Goal: Task Accomplishment & Management: Manage account settings

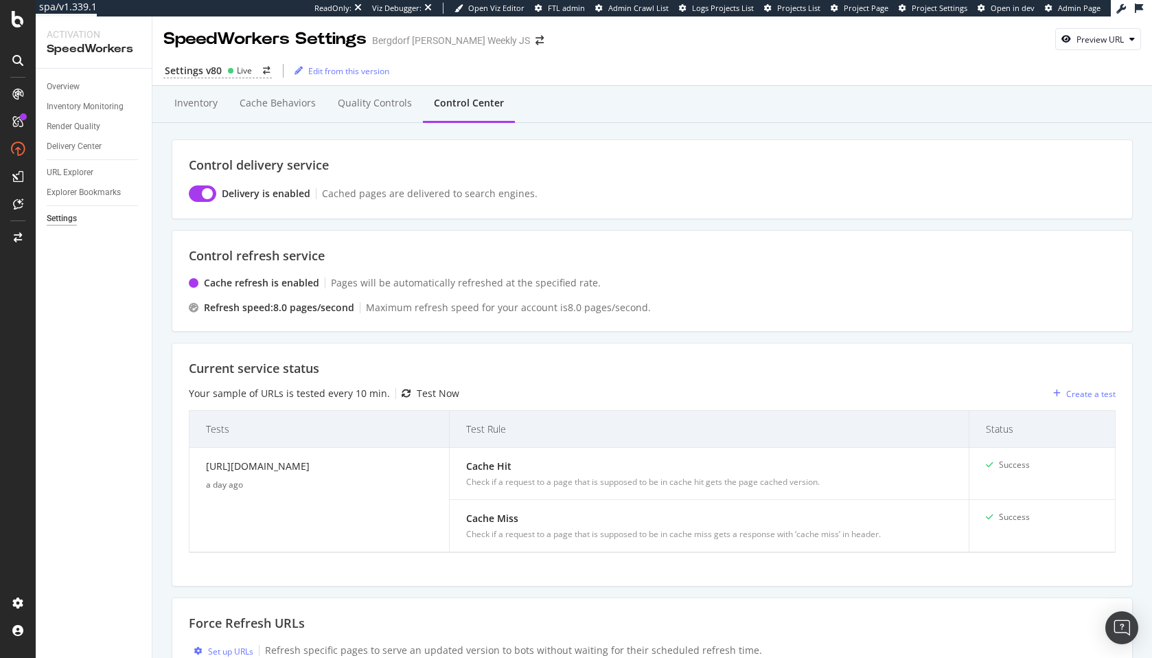
scroll to position [213, 0]
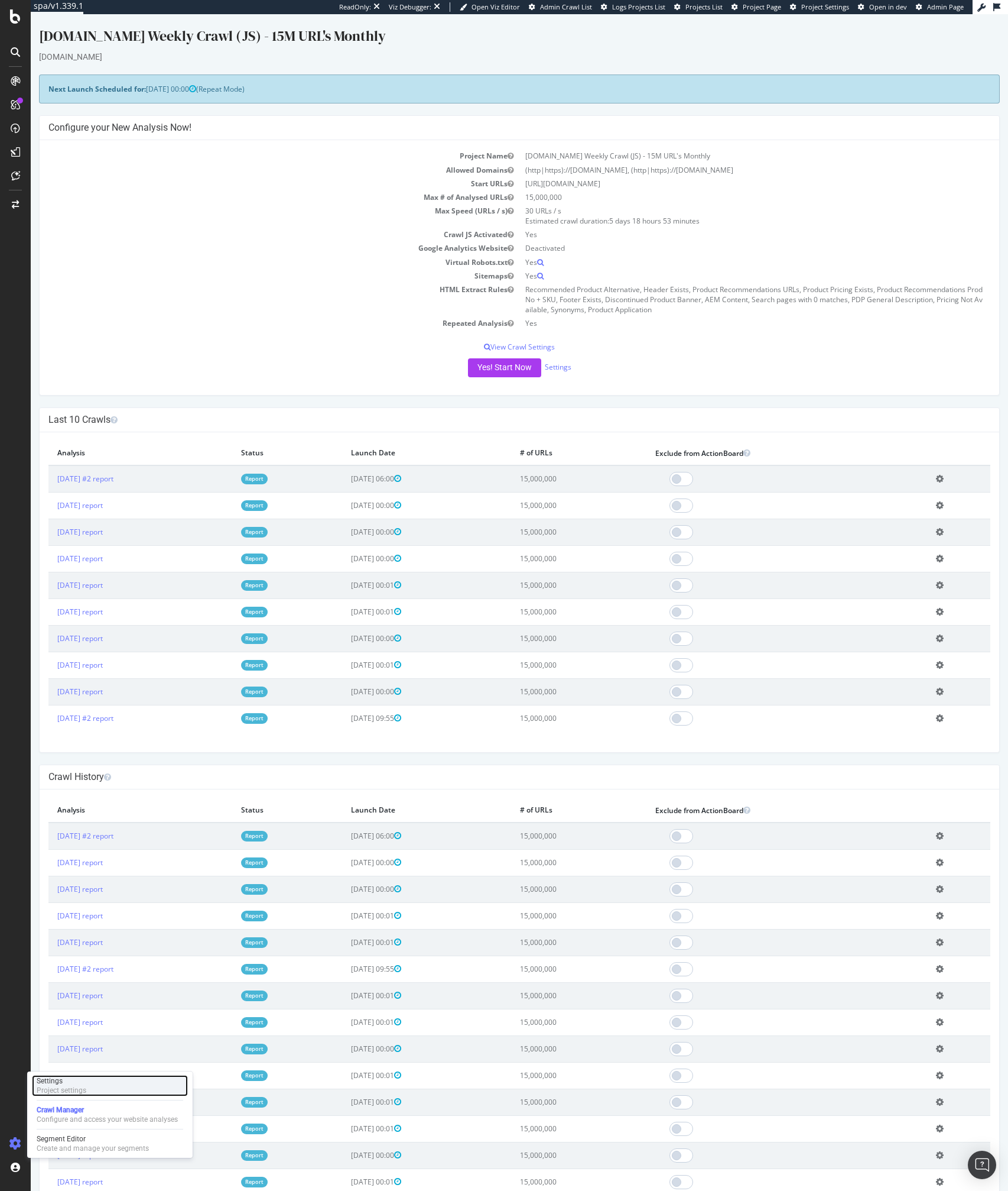
click at [55, 1078] on div "Settings" at bounding box center [62, 1081] width 50 height 9
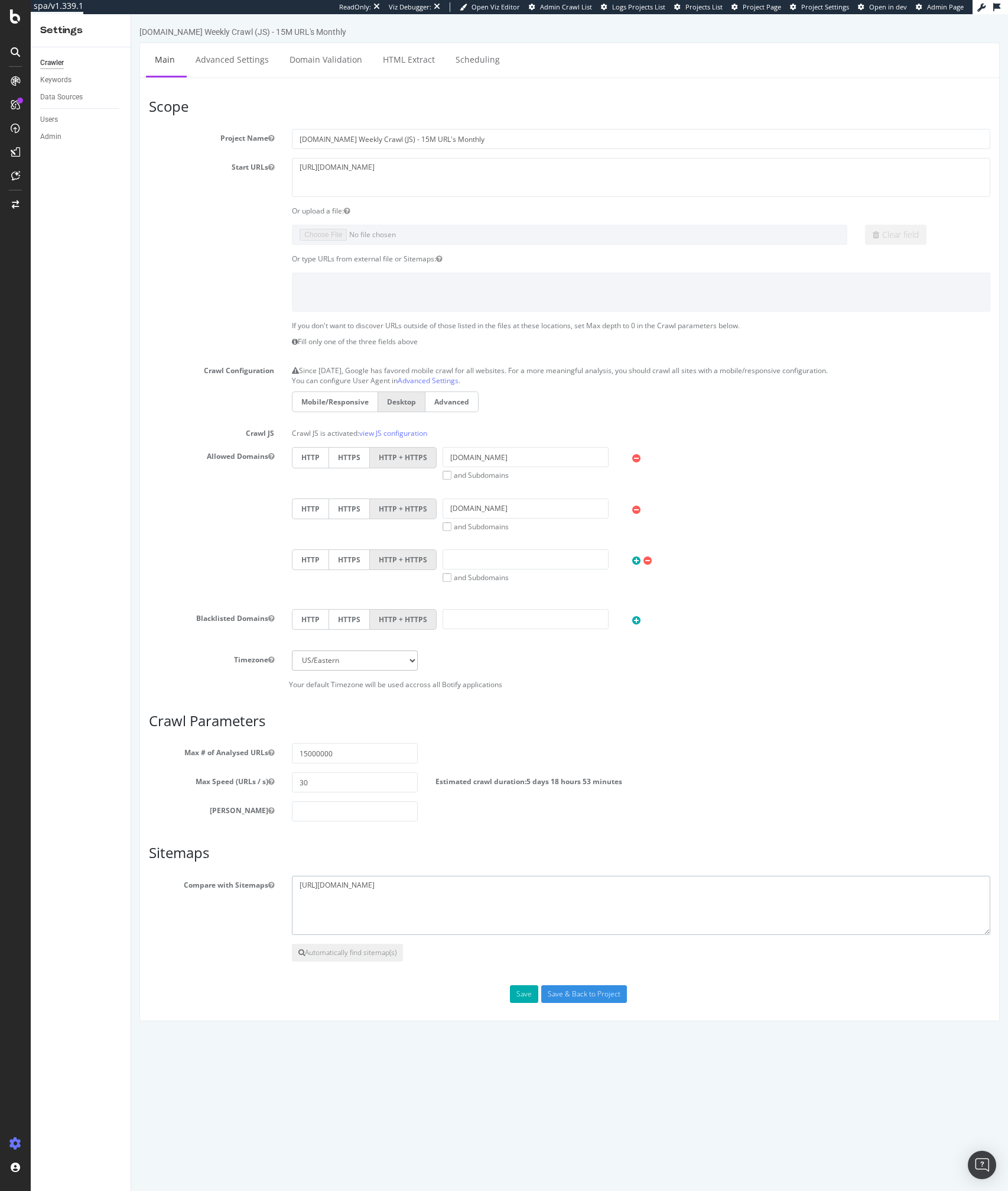
click at [393, 892] on textarea "https://www.sigmaaldrich.com/sitemap_index.xml" at bounding box center [641, 905] width 699 height 59
click at [80, 178] on div "SpeedWorkers" at bounding box center [70, 178] width 53 height 12
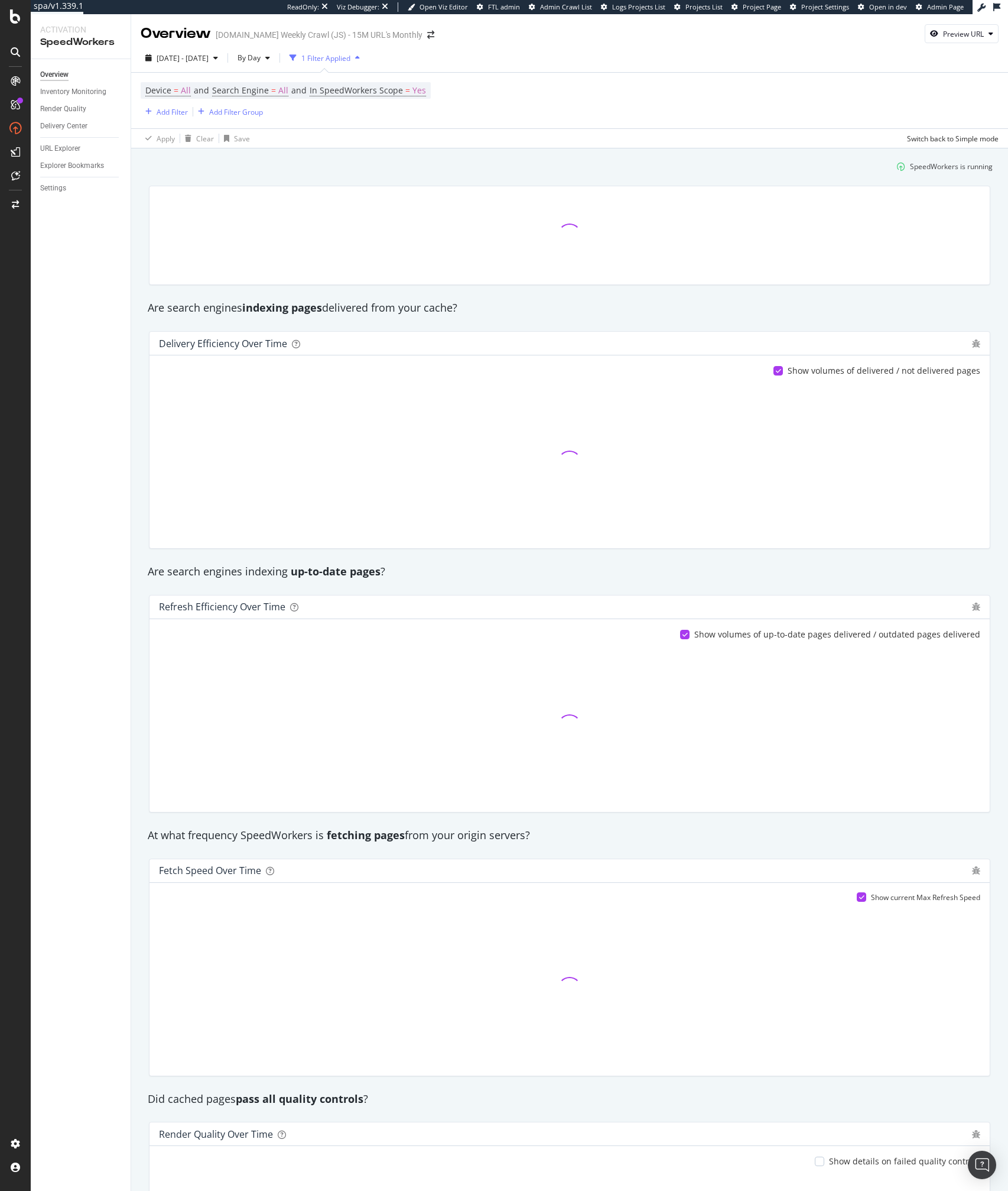
click at [63, 195] on div "Settings" at bounding box center [85, 189] width 90 height 17
click at [58, 189] on div "Settings" at bounding box center [53, 189] width 26 height 12
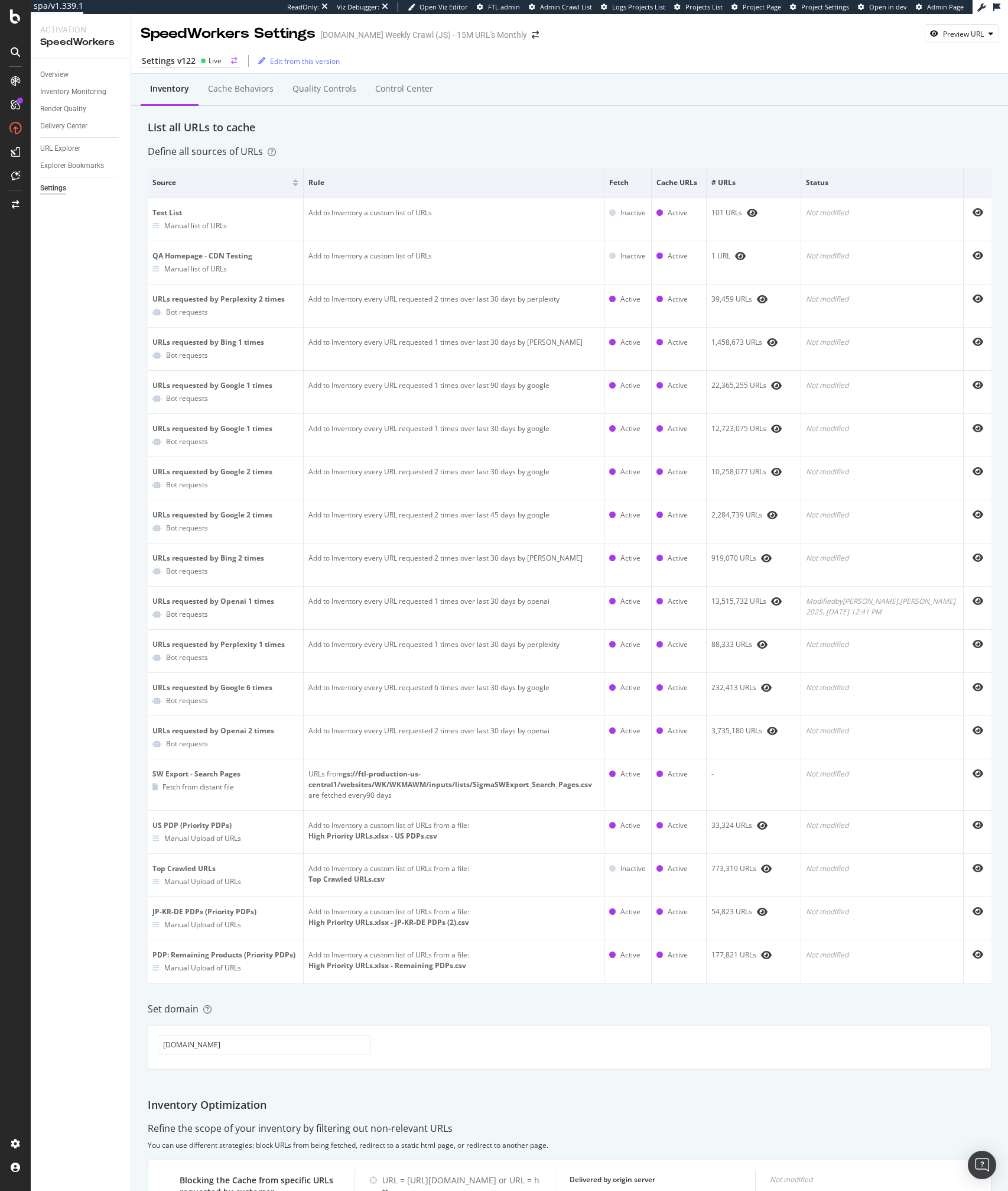
click at [189, 59] on div "Settings v122" at bounding box center [169, 61] width 53 height 12
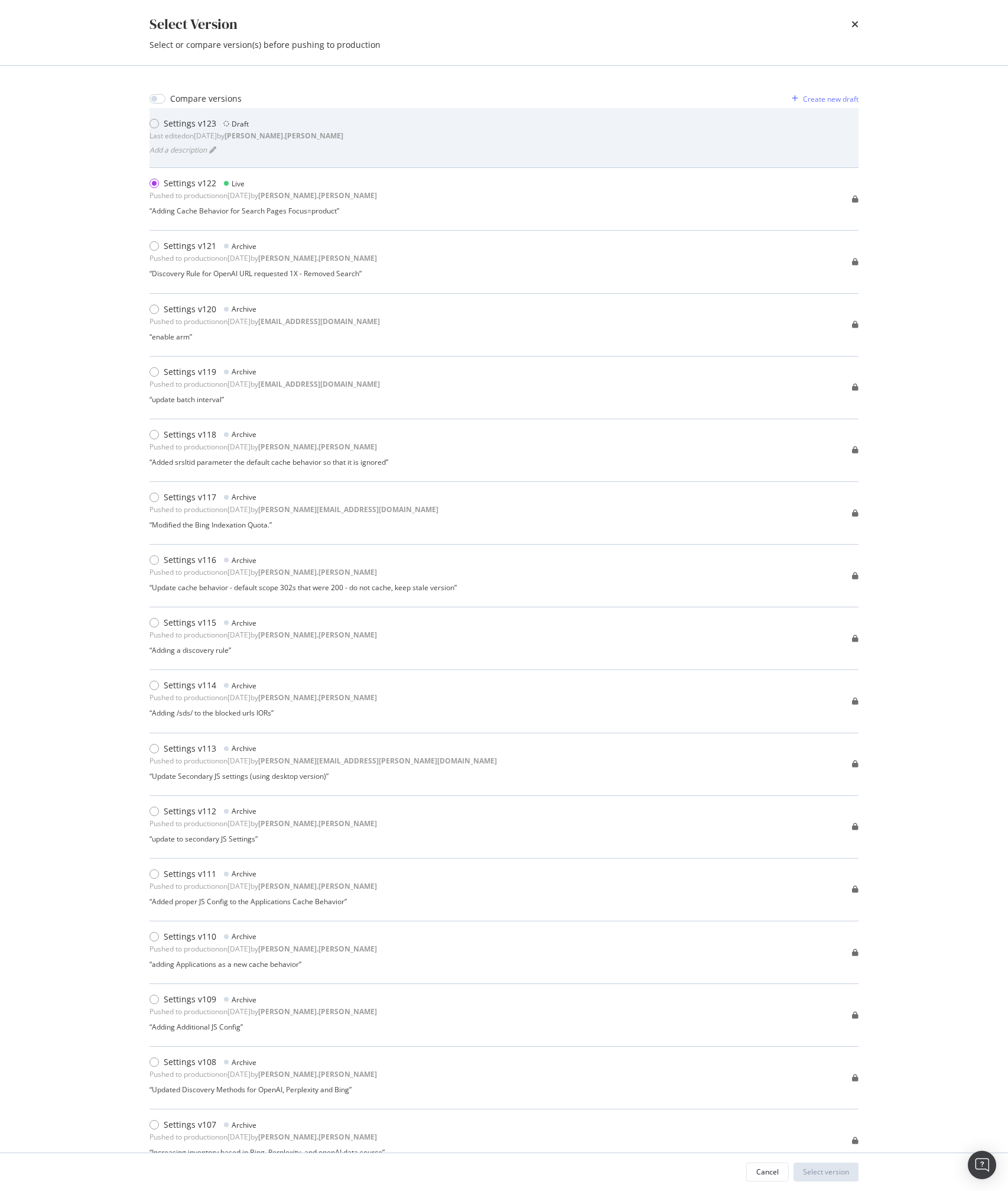
click at [154, 150] on span "Add a description" at bounding box center [178, 150] width 58 height 10
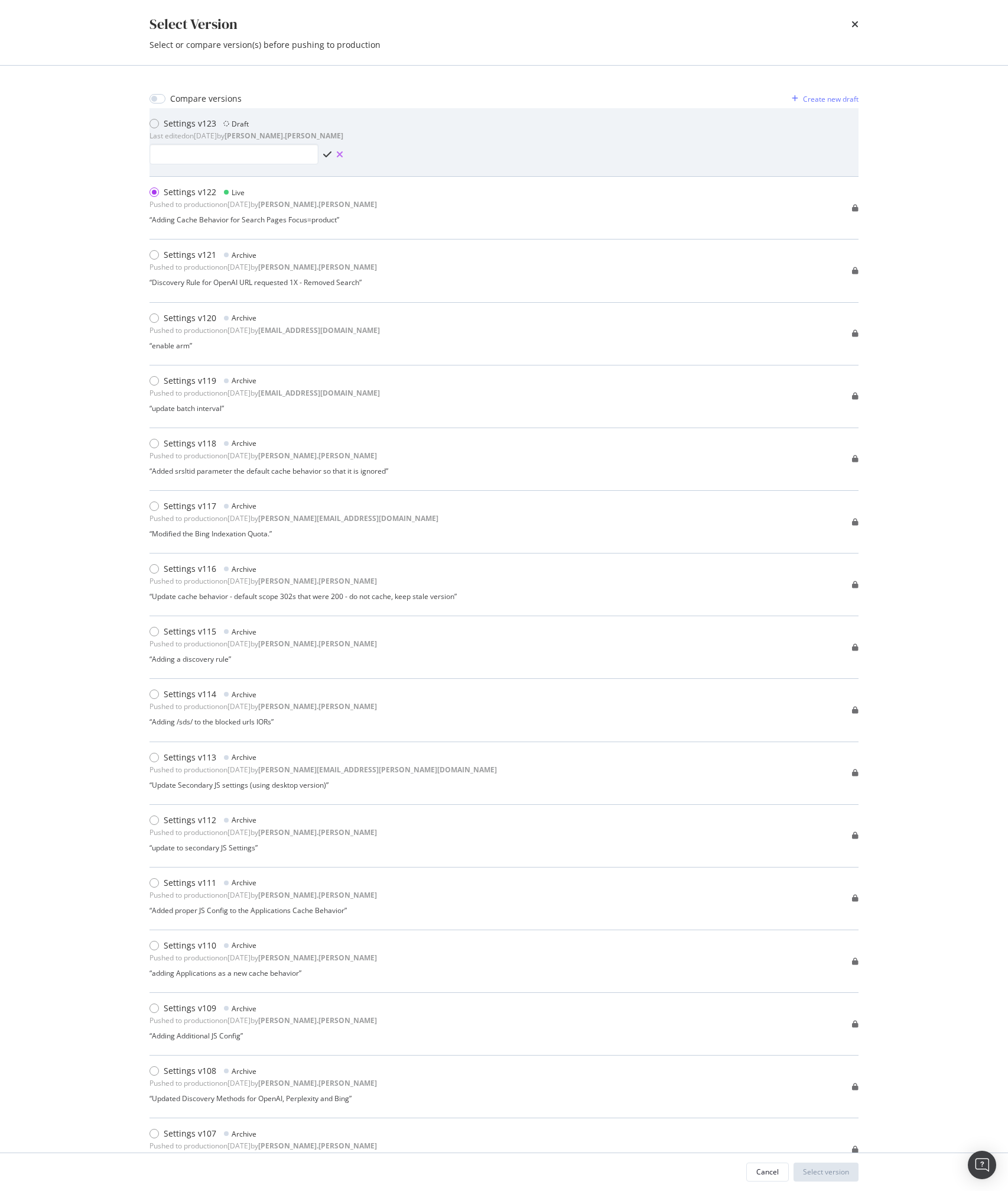
click at [337, 152] on icon "times" at bounding box center [340, 154] width 7 height 9
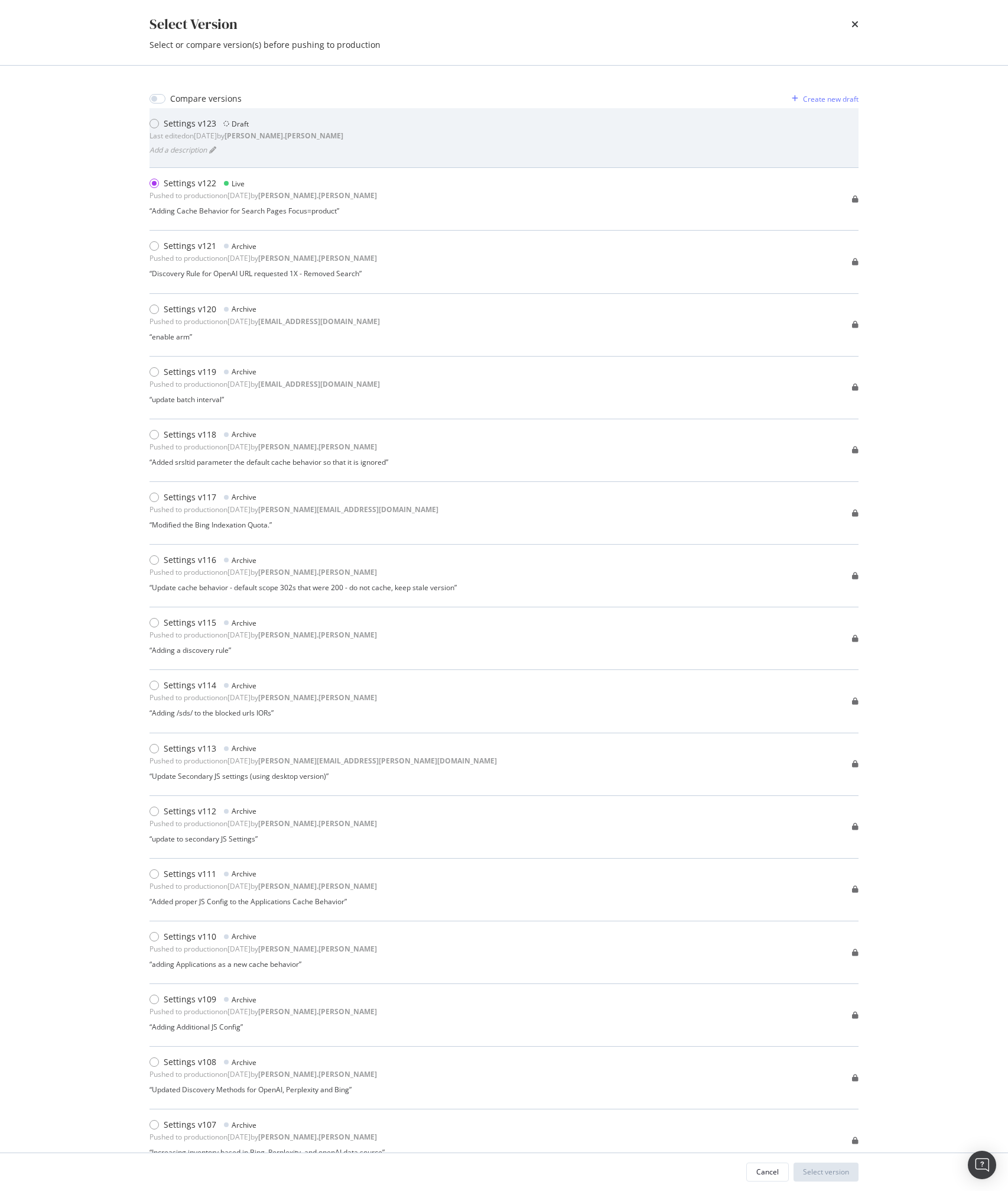
click at [194, 127] on div "Settings v123" at bounding box center [189, 124] width 53 height 12
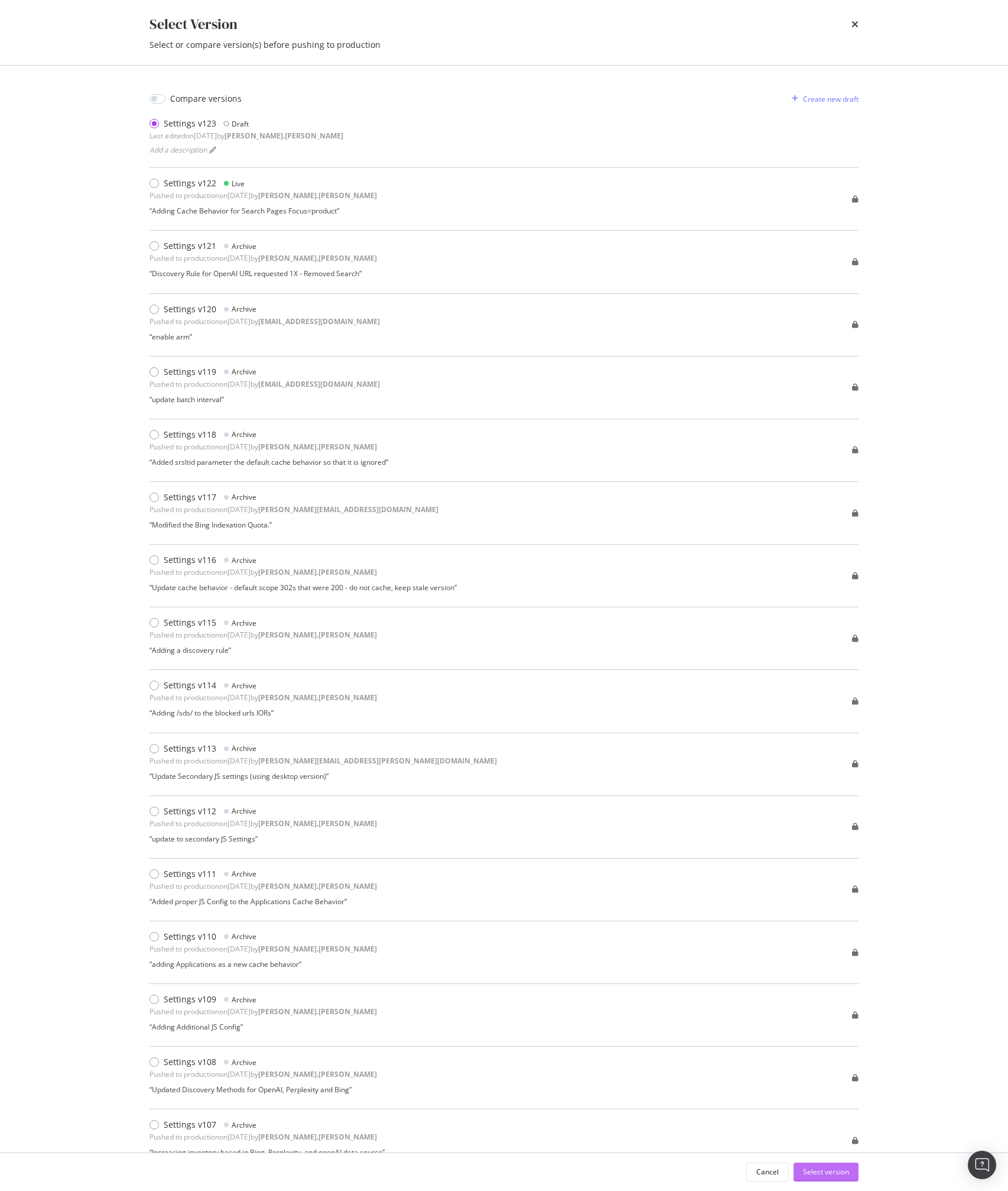
click at [827, 1177] on div "Select version" at bounding box center [826, 1172] width 46 height 18
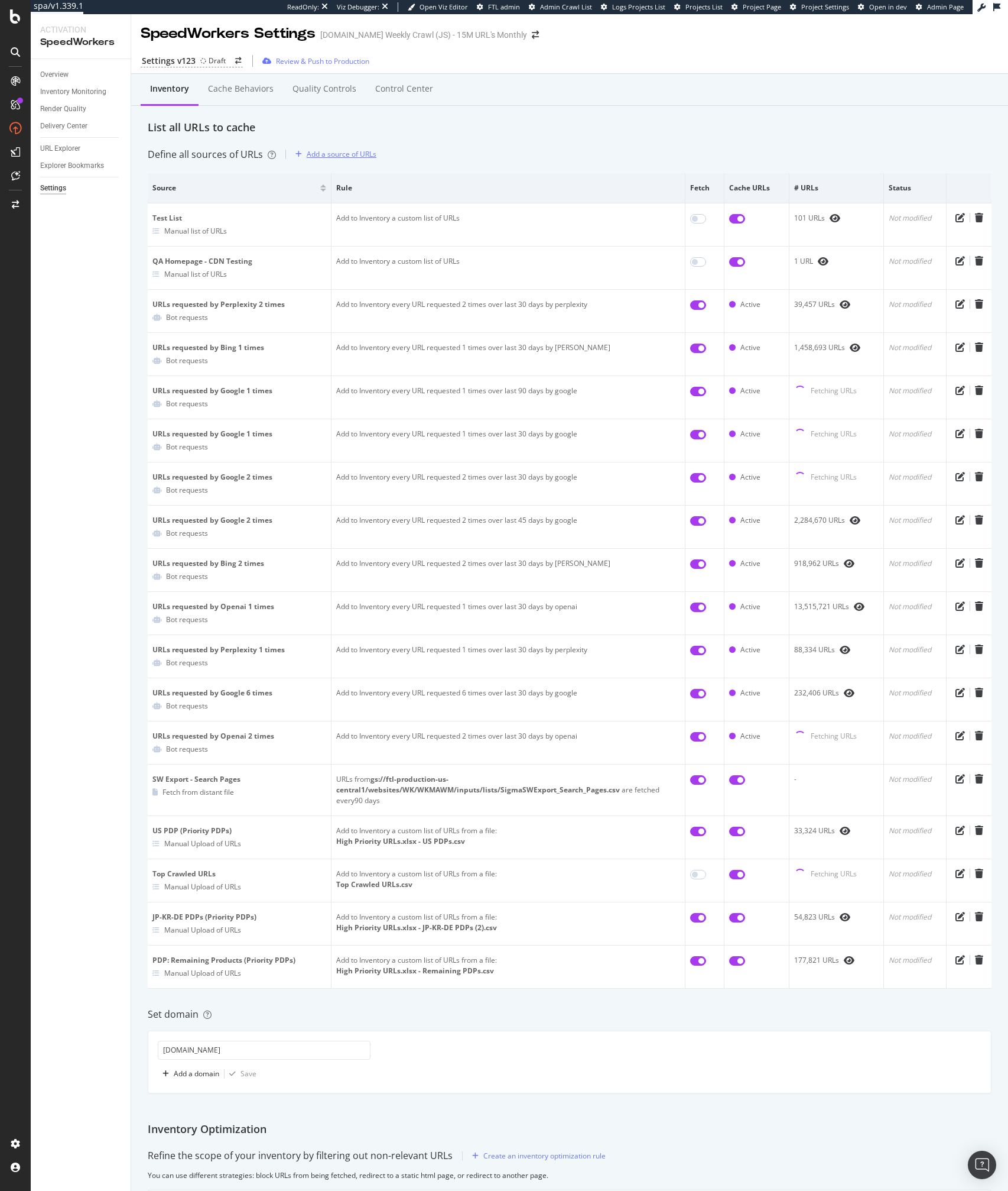
click at [320, 146] on div "Add a source of URLs" at bounding box center [334, 154] width 86 height 18
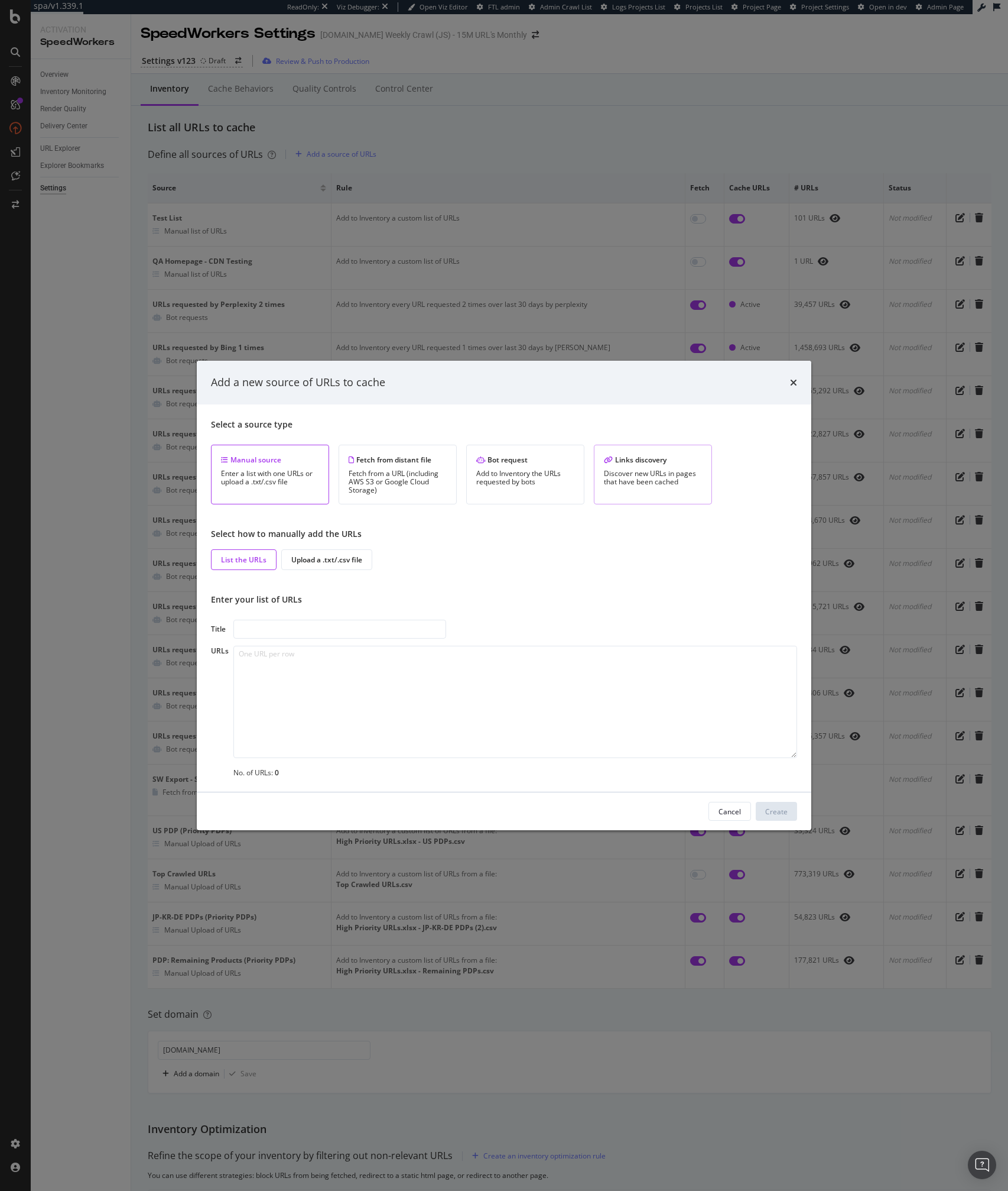
click at [642, 467] on div "Links discovery Discover new URLs in pages that have been cached" at bounding box center [652, 474] width 118 height 59
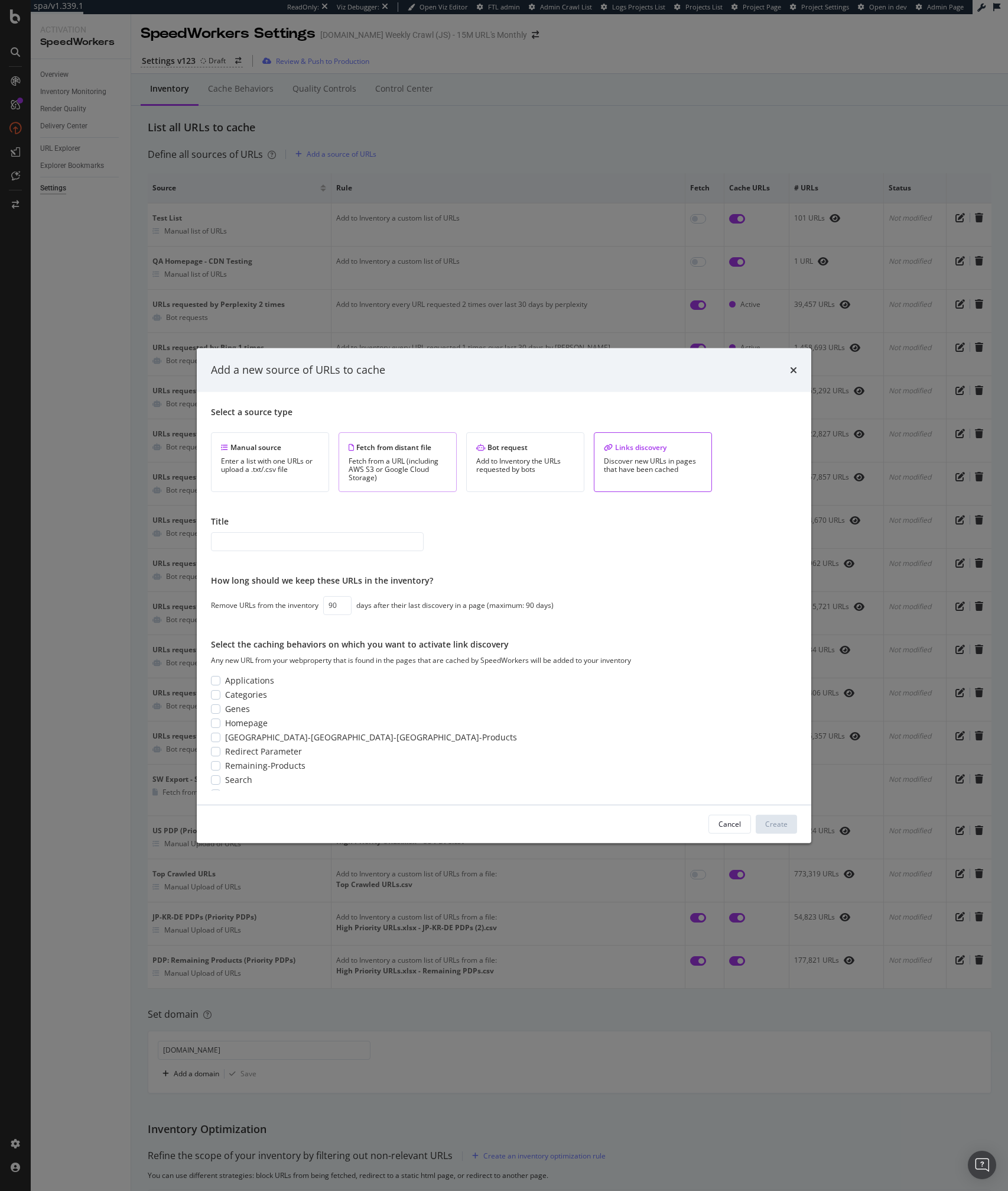
click at [428, 481] on div "Fetch from a URL (including AWS S3 or Google Cloud Storage)" at bounding box center [398, 468] width 98 height 25
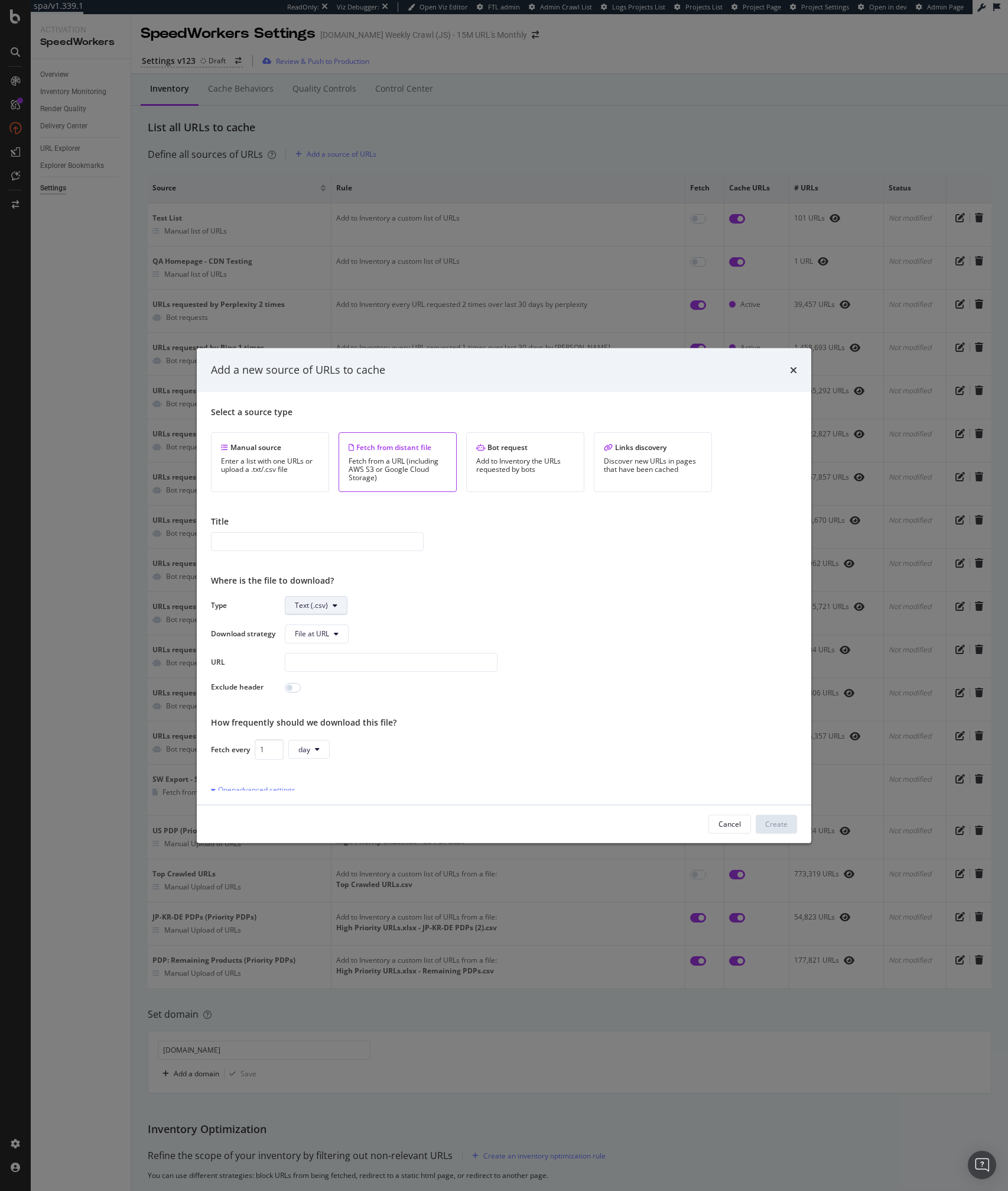
click at [297, 608] on span "Text (.csv)" at bounding box center [312, 605] width 33 height 10
click at [321, 652] on span "Sitemap (.xml)" at bounding box center [318, 650] width 47 height 10
click at [321, 641] on button "File at URL" at bounding box center [317, 633] width 64 height 19
click at [580, 737] on div "Fetch every 1 day" at bounding box center [504, 728] width 586 height 21
click at [263, 772] on div "Open advanced settings" at bounding box center [253, 768] width 84 height 10
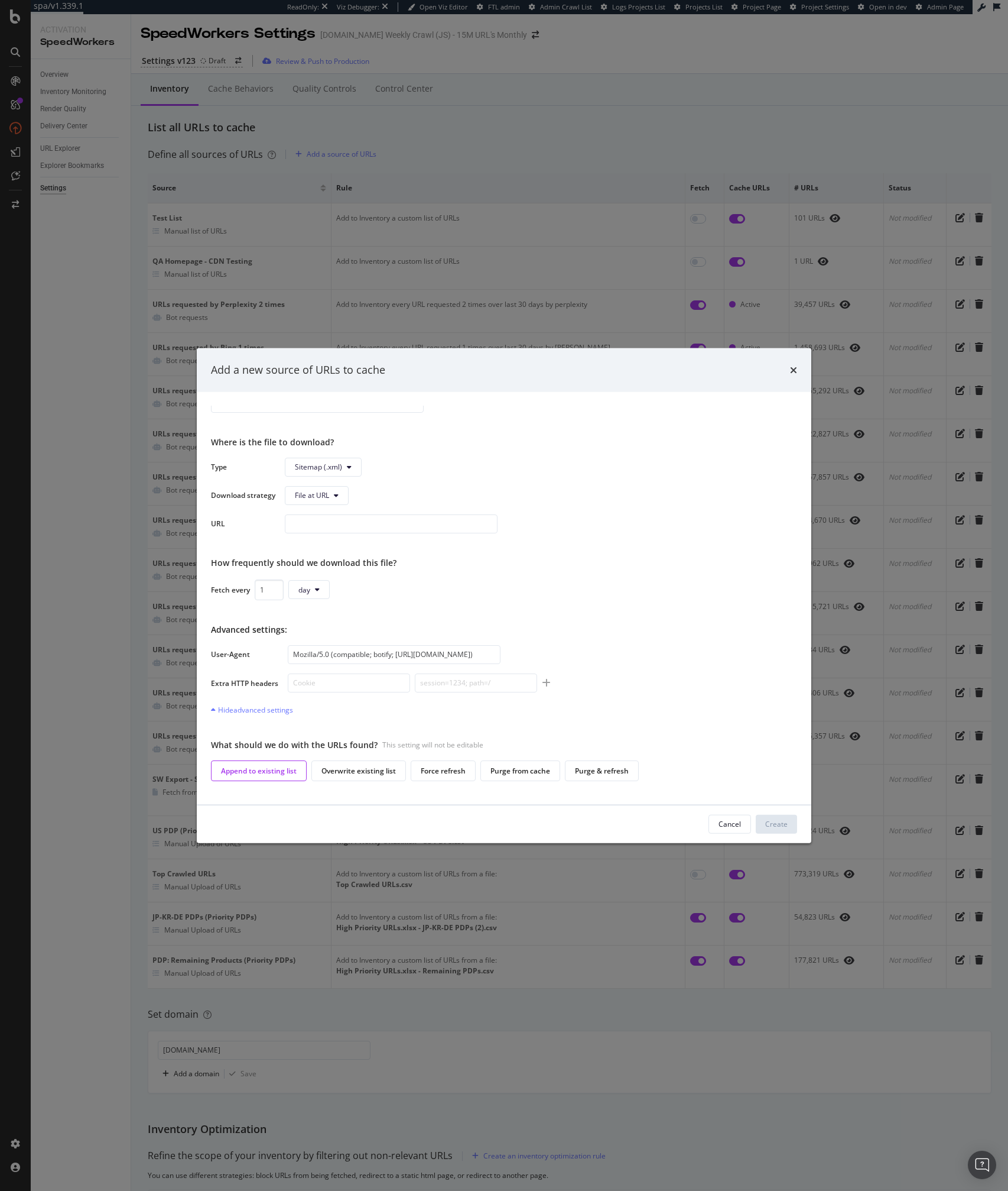
scroll to position [154, 0]
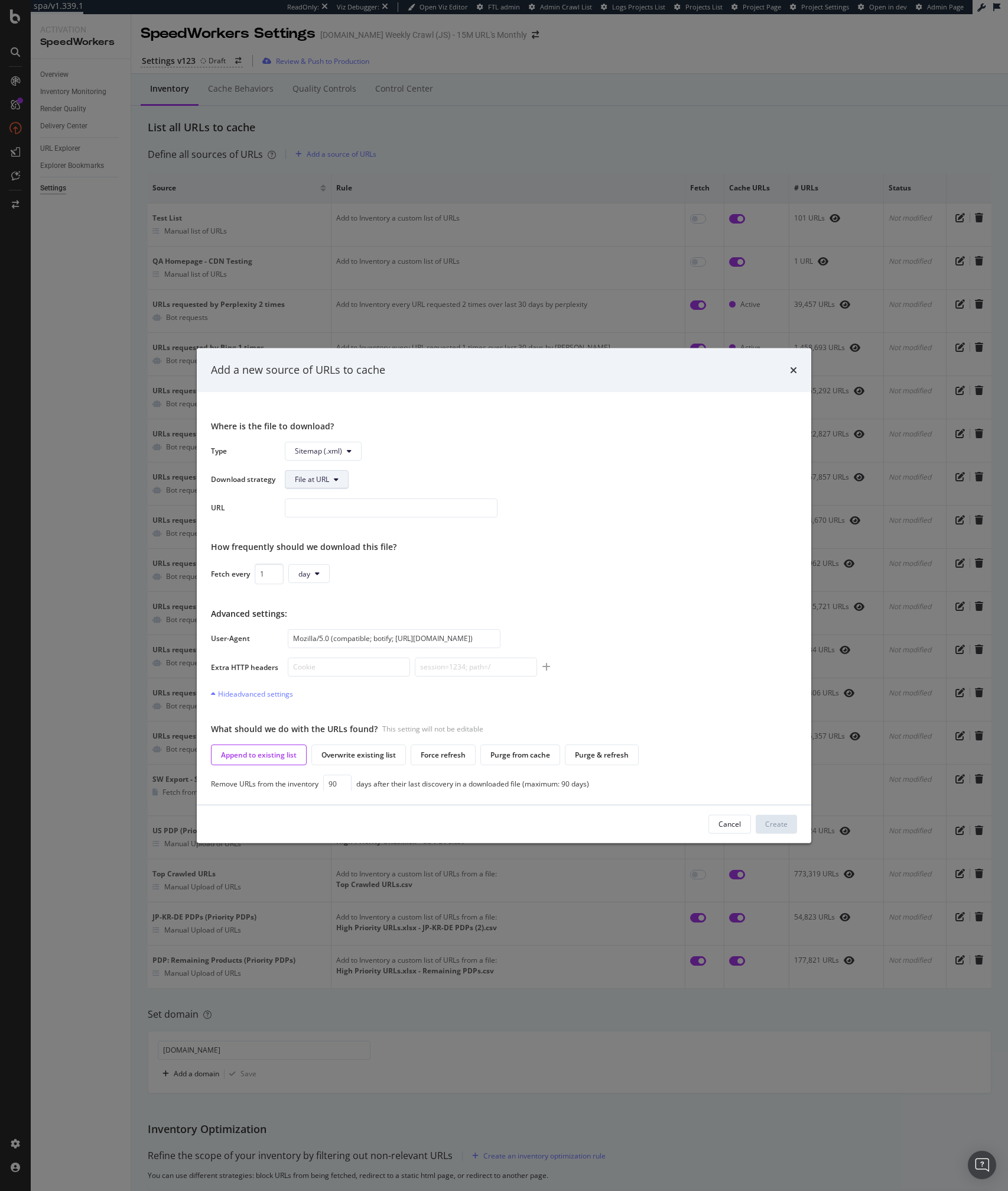
click at [336, 486] on button "File at URL" at bounding box center [317, 479] width 64 height 19
click at [306, 547] on span "All new files matching prefix" at bounding box center [349, 546] width 109 height 10
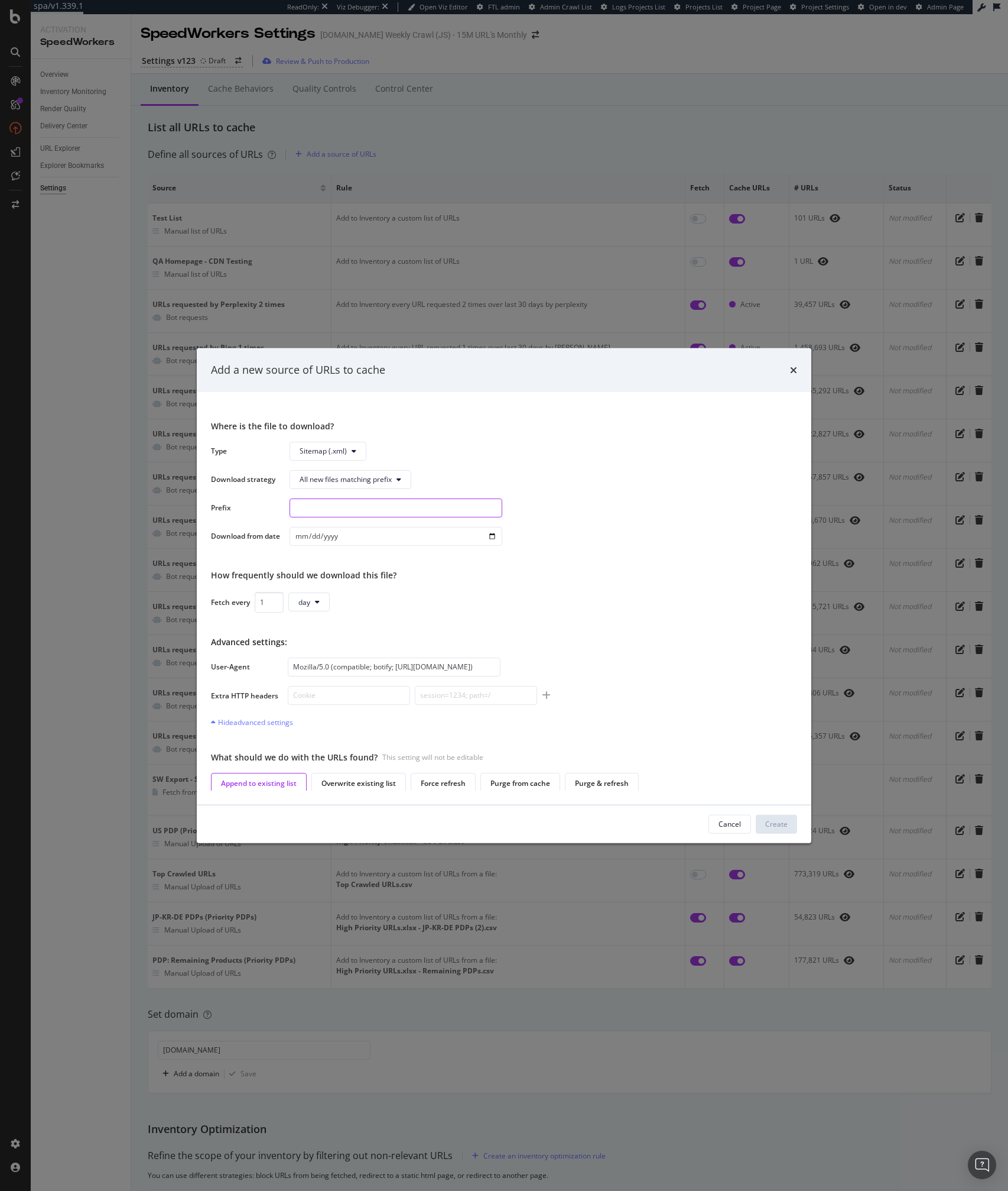
click at [319, 505] on input "modal" at bounding box center [395, 507] width 213 height 19
paste input "https://www.sigmaaldrich.com/sitemap_index.xml"
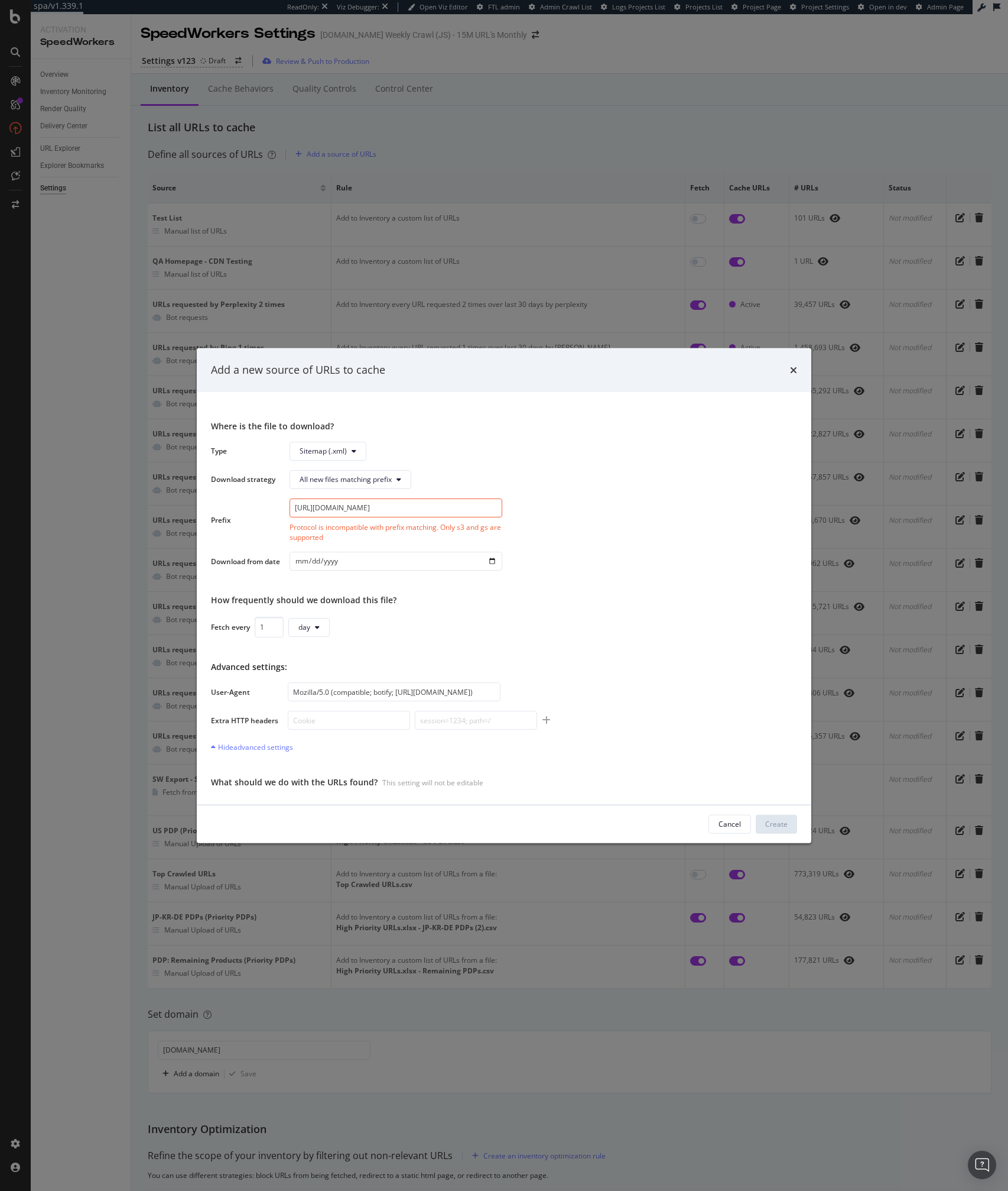
type input "https://www.sigmaaldrich.com/sitemap_index.xml"
click at [427, 499] on input "https://www.sigmaaldrich.com/sitemap_index.xml" at bounding box center [395, 507] width 213 height 19
click at [424, 506] on input "https://www.sigmaaldrich.com/sitemap_index.xml" at bounding box center [395, 507] width 213 height 19
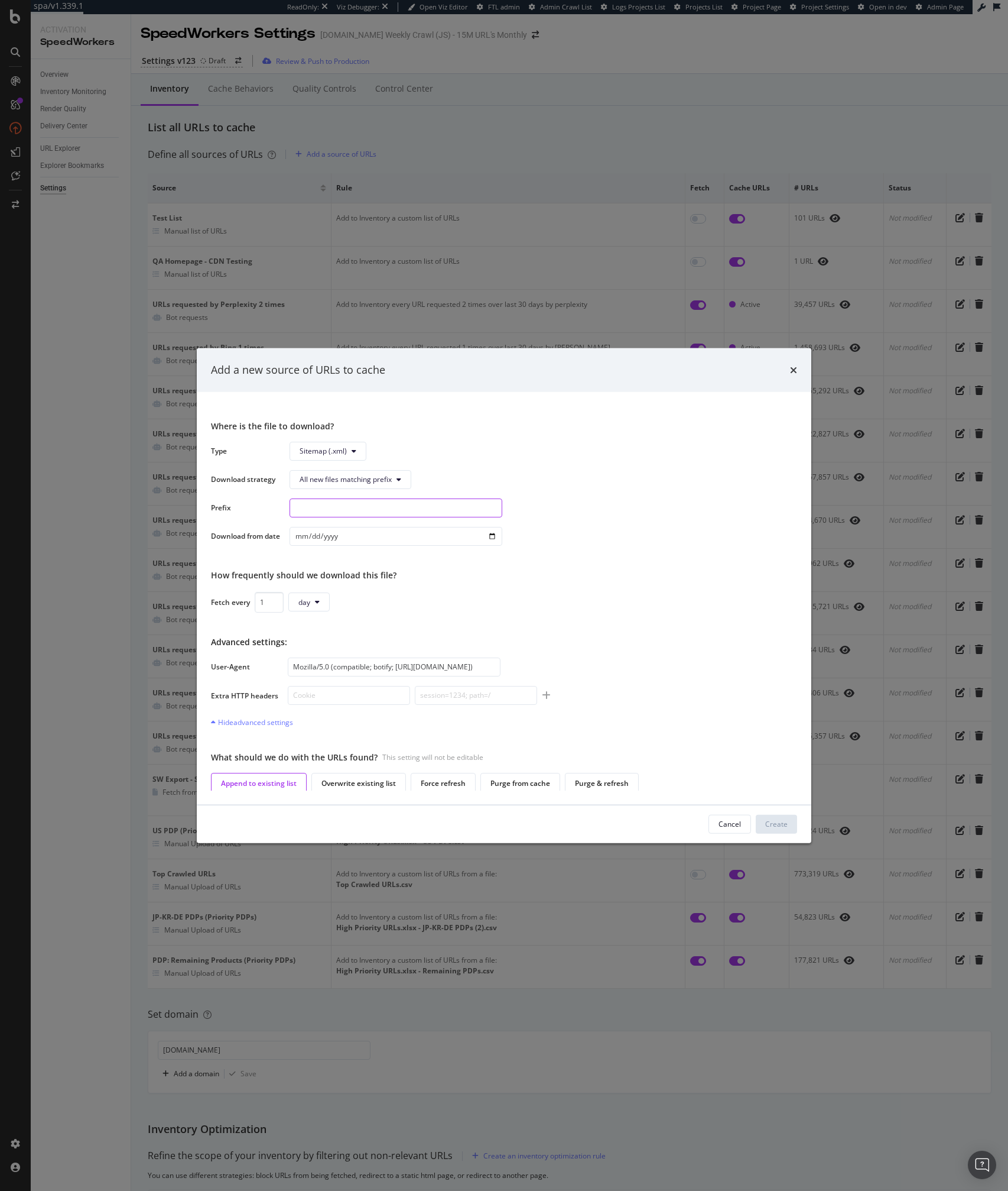
paste input "https://www.sigmaaldrich.com/sitemap_index.xml"
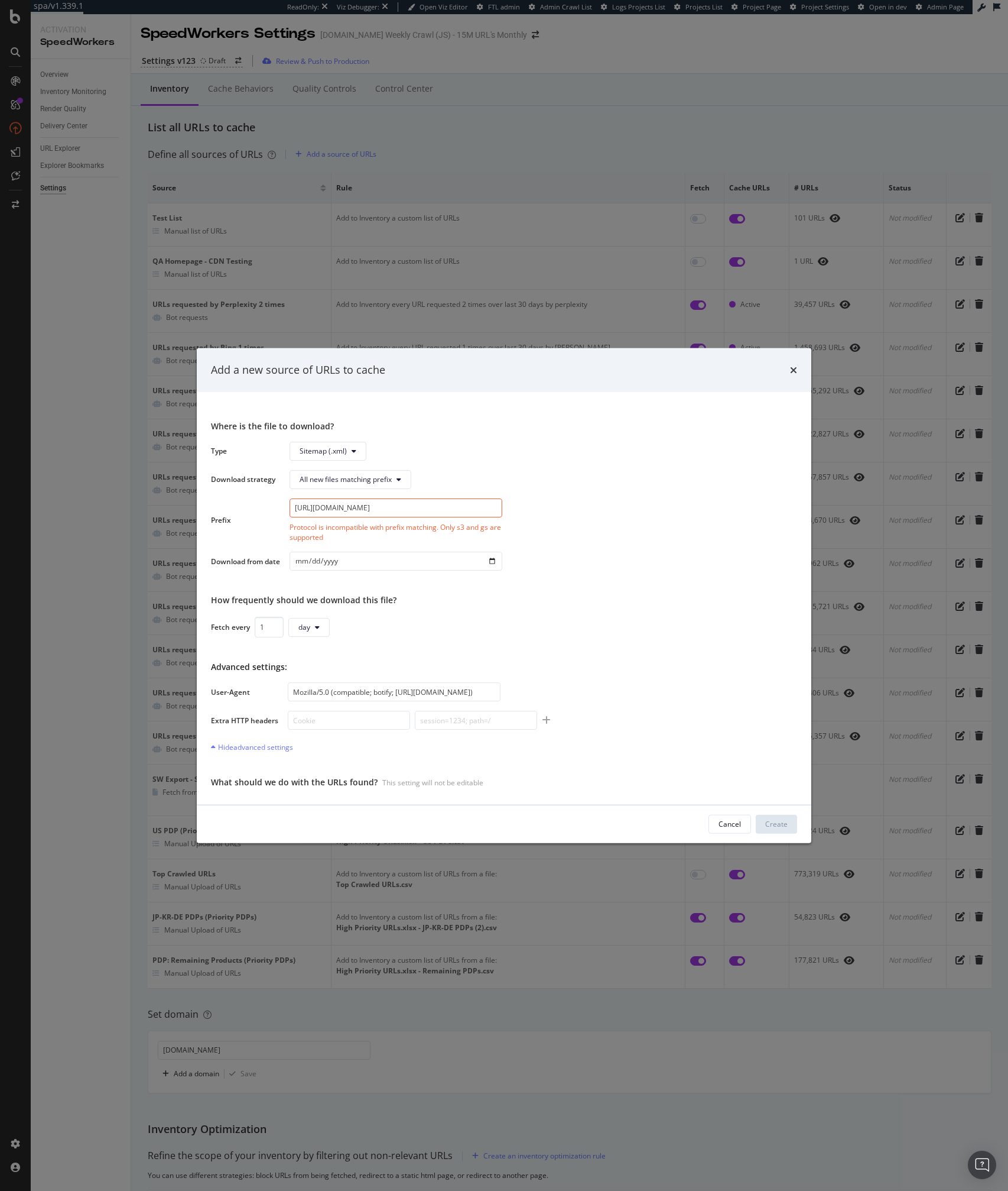
type input "https://www.sigmaaldrich.com/sitemap_index."
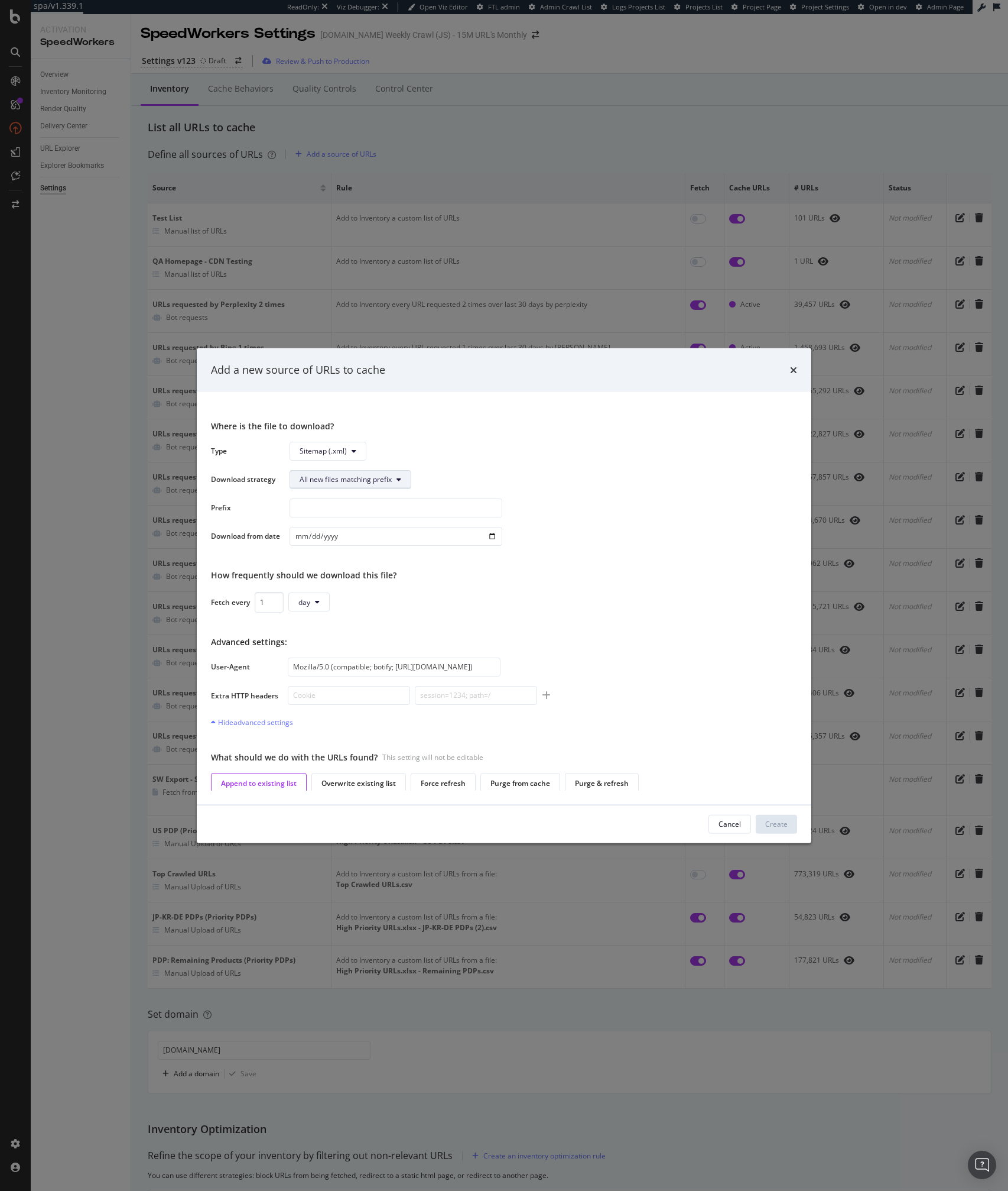
click at [380, 481] on span "All new files matching prefix" at bounding box center [345, 480] width 92 height 10
click at [350, 516] on div "Last modified file matching prefix" at bounding box center [356, 524] width 128 height 17
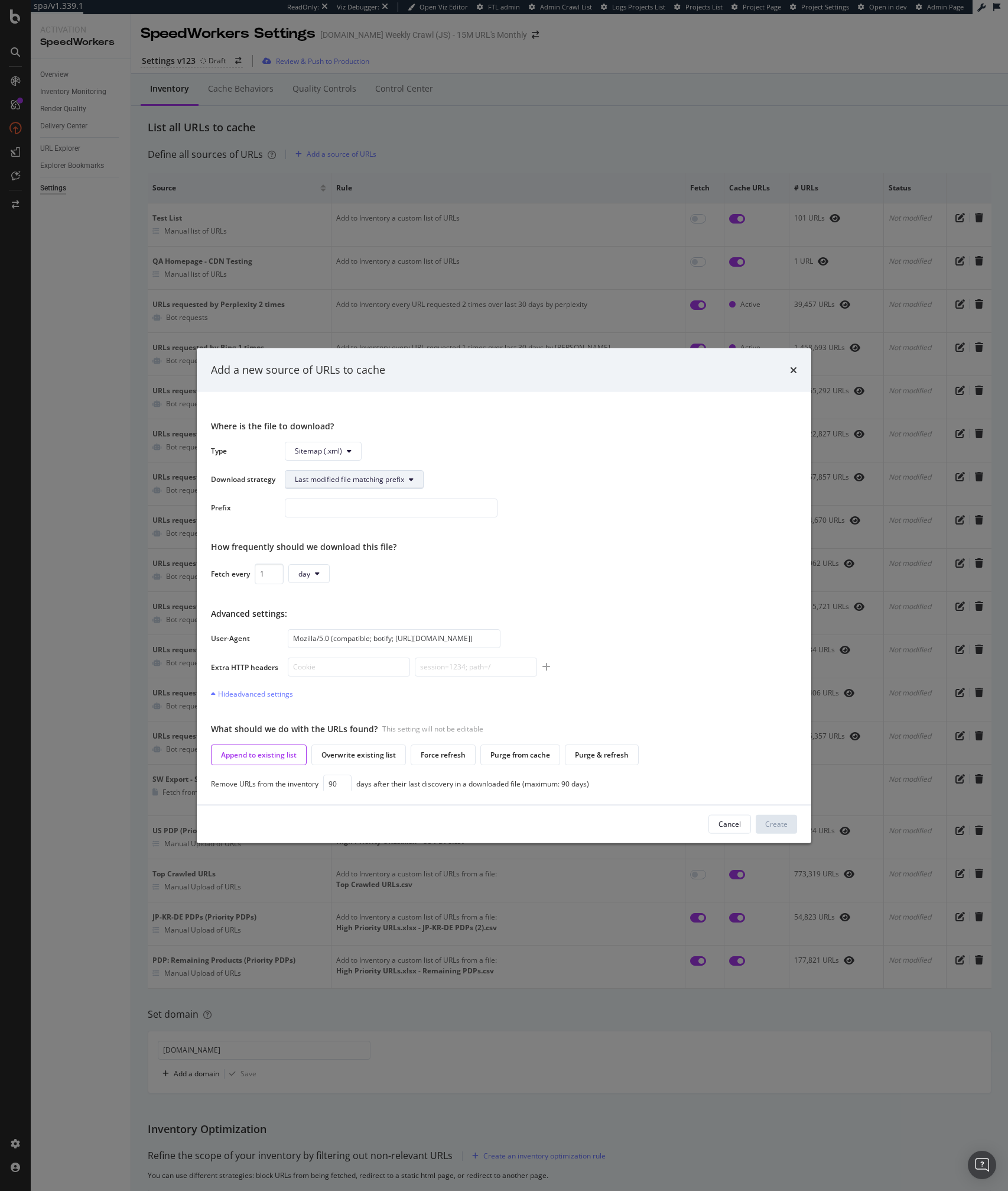
click at [349, 475] on span "Last modified file matching prefix" at bounding box center [349, 480] width 109 height 10
click at [322, 506] on span "File at URL" at bounding box center [352, 503] width 114 height 10
click at [299, 511] on input "modal" at bounding box center [391, 507] width 213 height 19
click at [320, 483] on span "File at URL" at bounding box center [312, 480] width 34 height 10
click at [362, 530] on div "Last modified file matching prefix" at bounding box center [349, 524] width 128 height 17
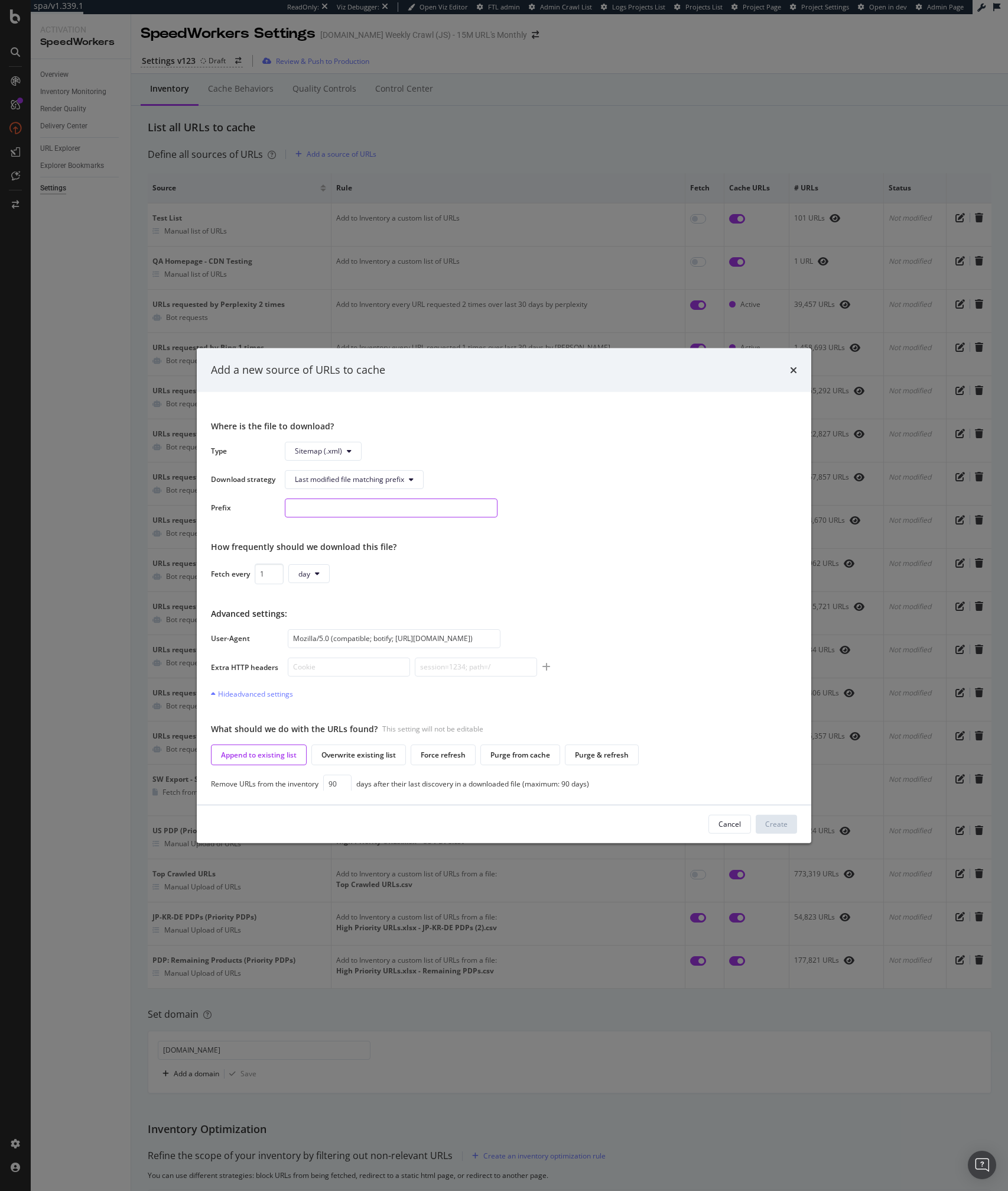
click at [331, 509] on input "modal" at bounding box center [391, 507] width 213 height 19
paste input "https://www.sigmaaldrich.com/sitemap_index.xml"
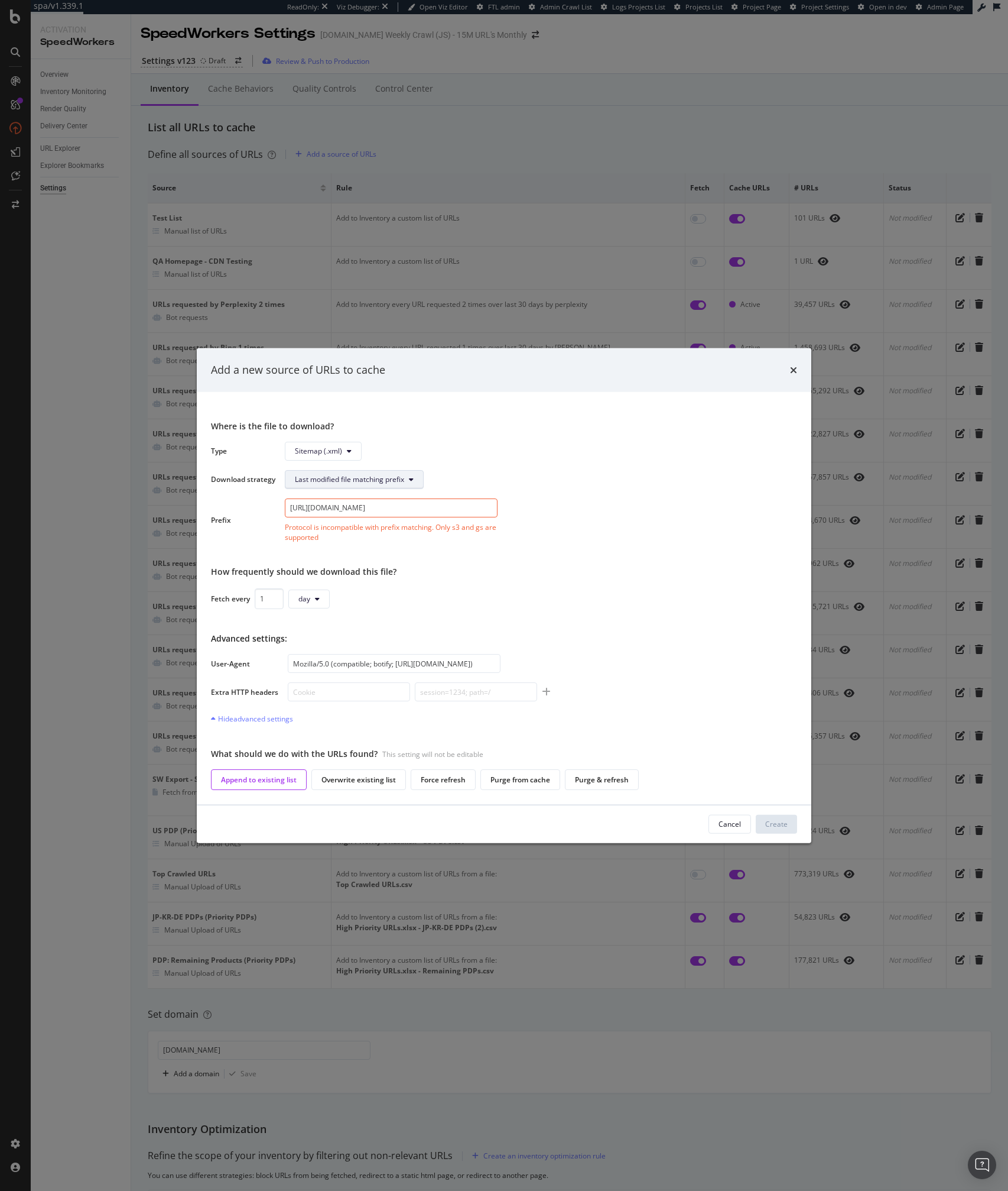
type input "https://www.sigmaaldrich.com/sitemap_index.xml"
click at [375, 481] on span "Last modified file matching prefix" at bounding box center [349, 480] width 109 height 10
click at [343, 493] on div "File at URL" at bounding box center [352, 502] width 133 height 17
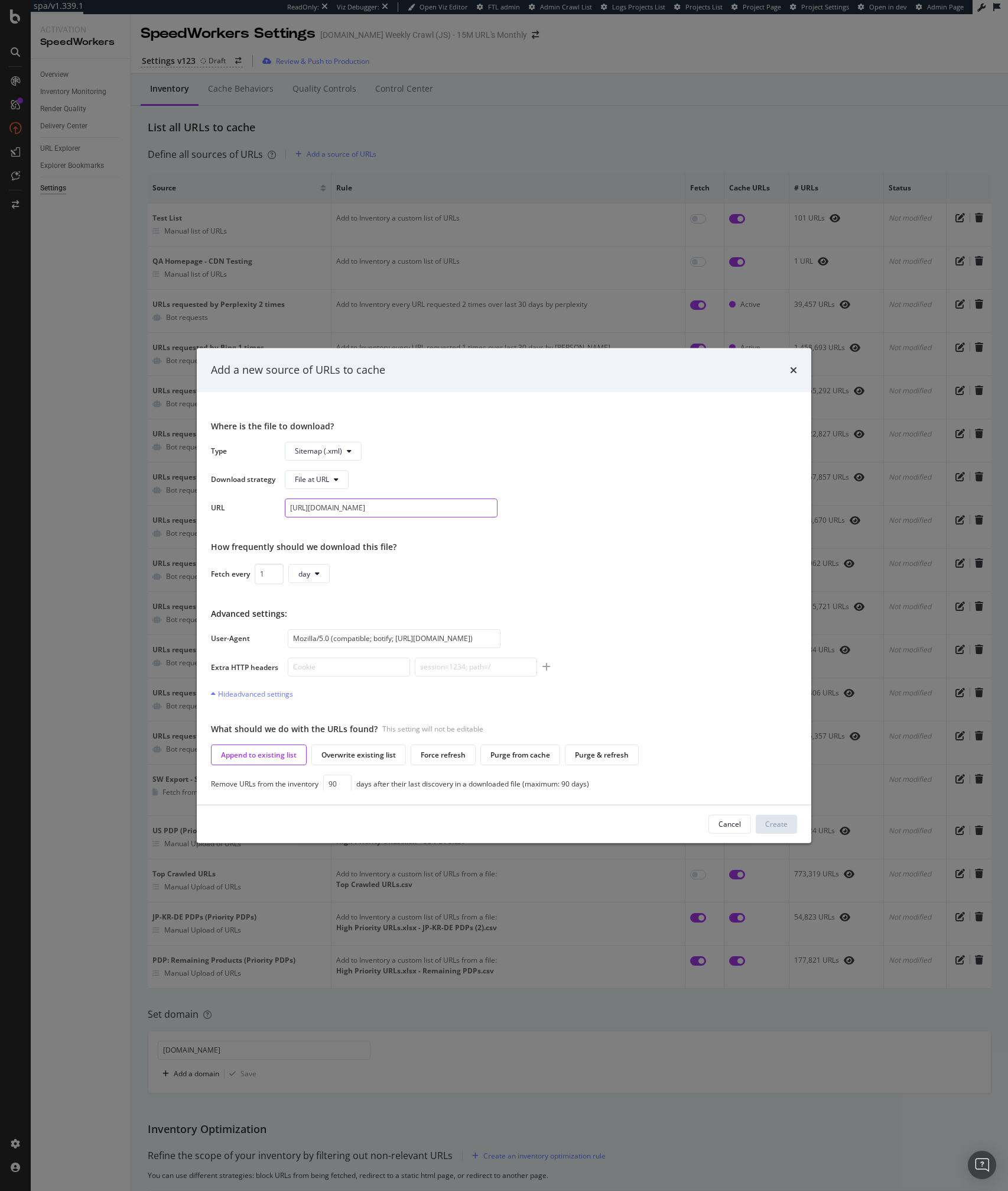
click at [326, 512] on input "https://www.sigmaaldrich.com/sitemap_index.xml" at bounding box center [391, 507] width 213 height 19
paste input "https://www.sigmaaldrich.com/sitemap_index.xml"
type input "https://www.sigmaaldrich.com/sitemap_index.xml"
click at [314, 633] on input "Mozilla/5.0 (compatible; botify; http://botify.com)" at bounding box center [393, 636] width 213 height 19
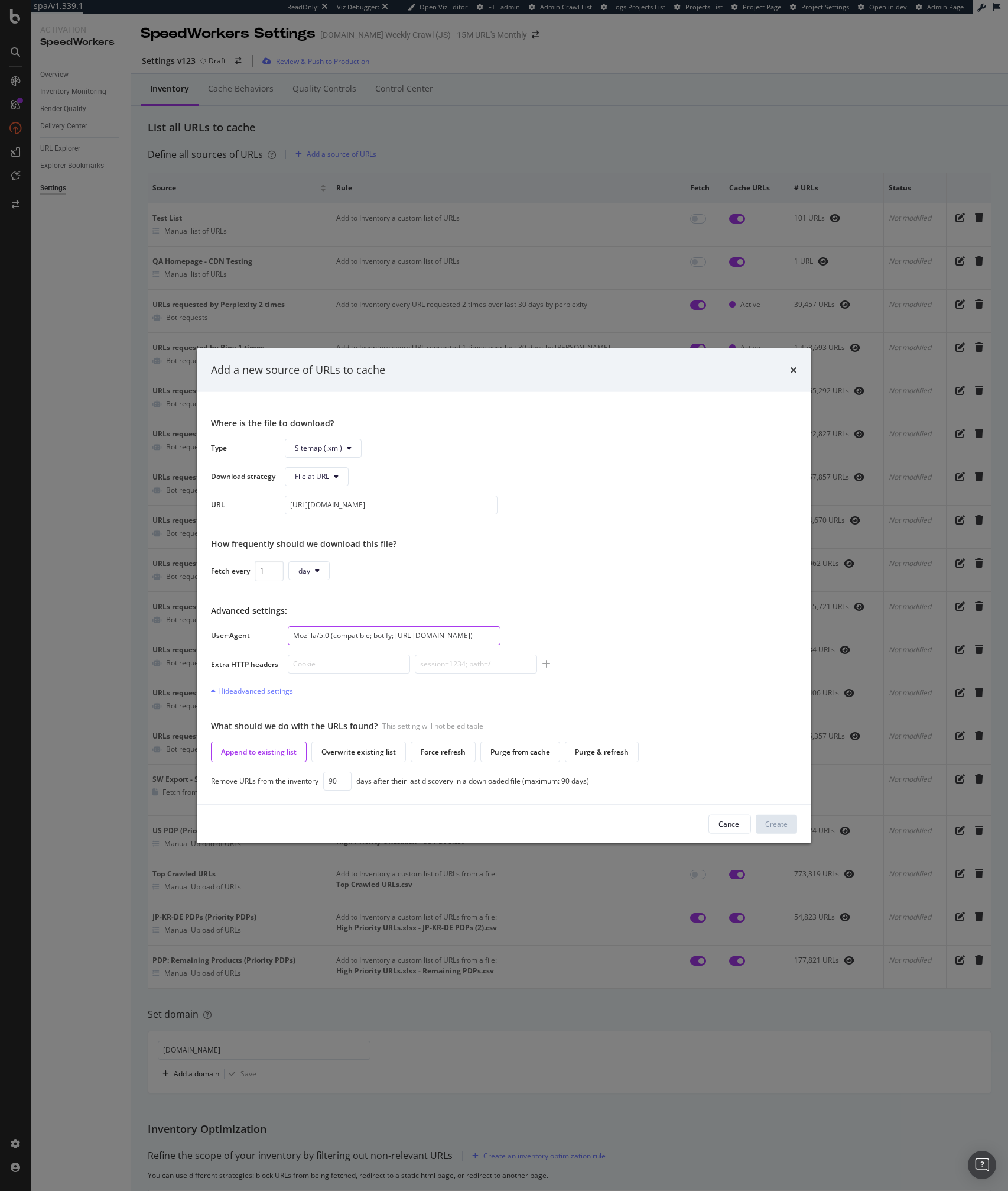
click at [314, 633] on input "Mozilla/5.0 (compatible; botify; http://botify.com)" at bounding box center [393, 636] width 213 height 19
click at [338, 507] on input "https://www.sigmaaldrich.com/sitemap_index.xml" at bounding box center [391, 505] width 213 height 19
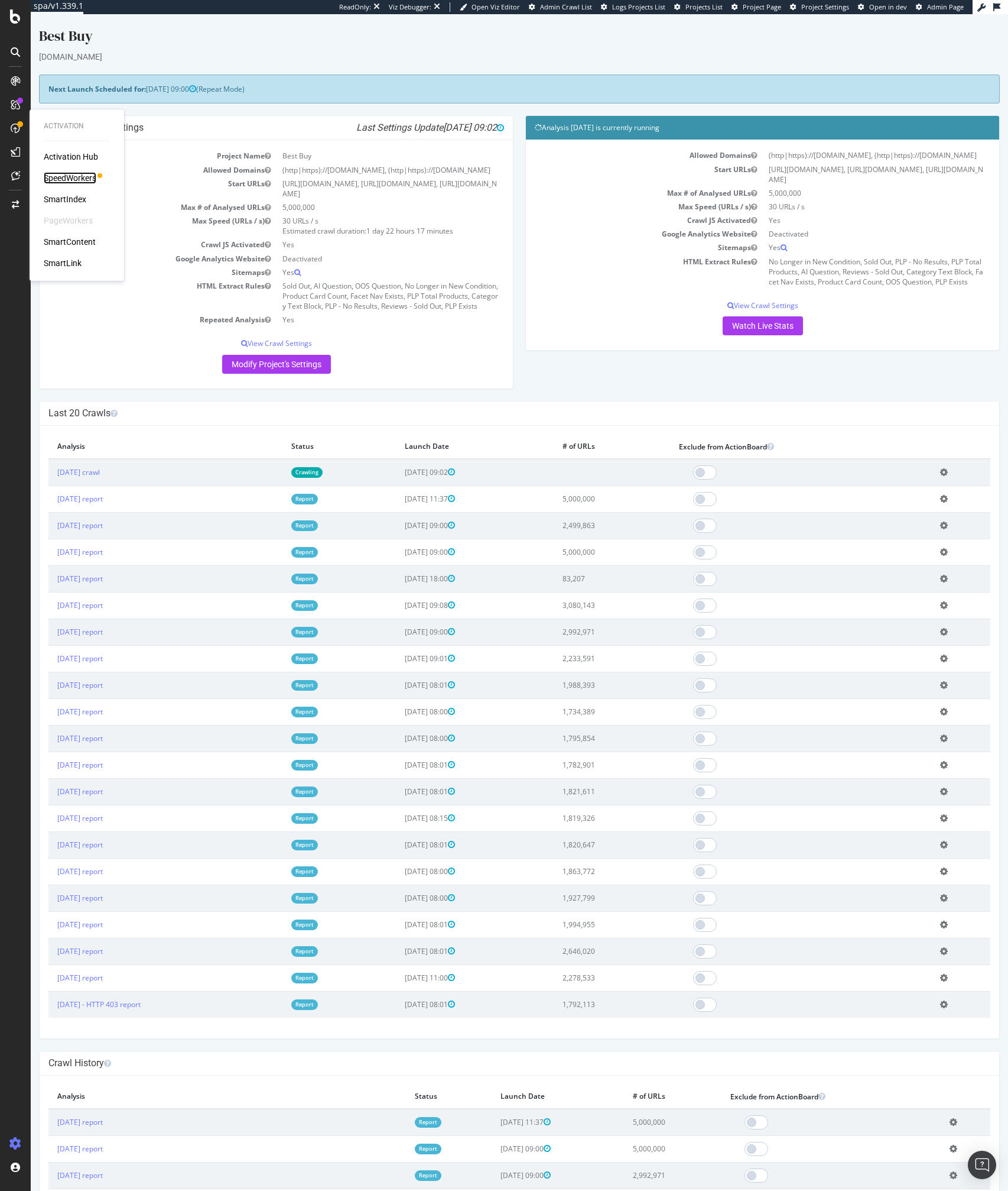
click at [55, 174] on div "SpeedWorkers" at bounding box center [70, 178] width 53 height 12
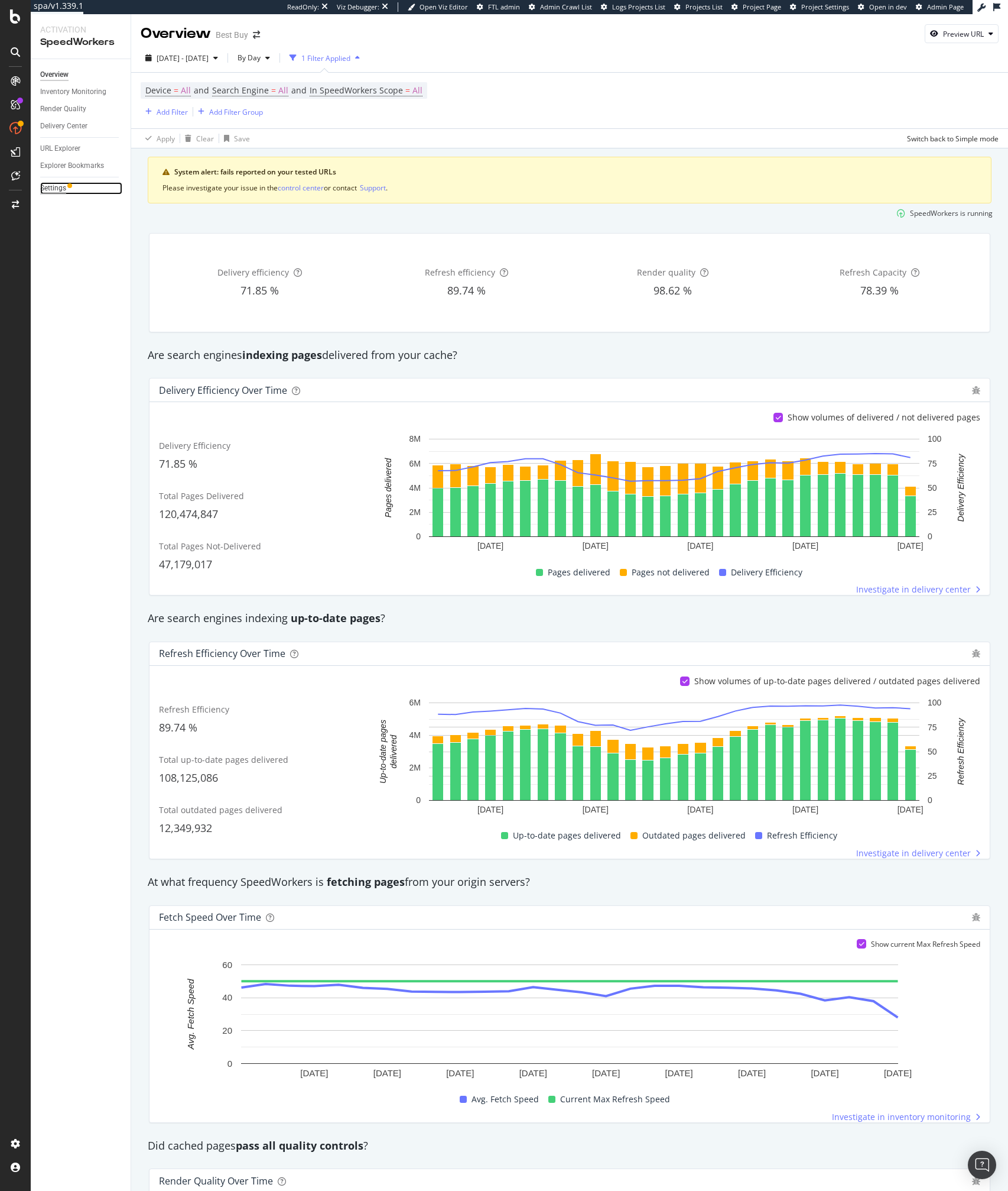
click at [59, 191] on div "Settings" at bounding box center [53, 189] width 26 height 12
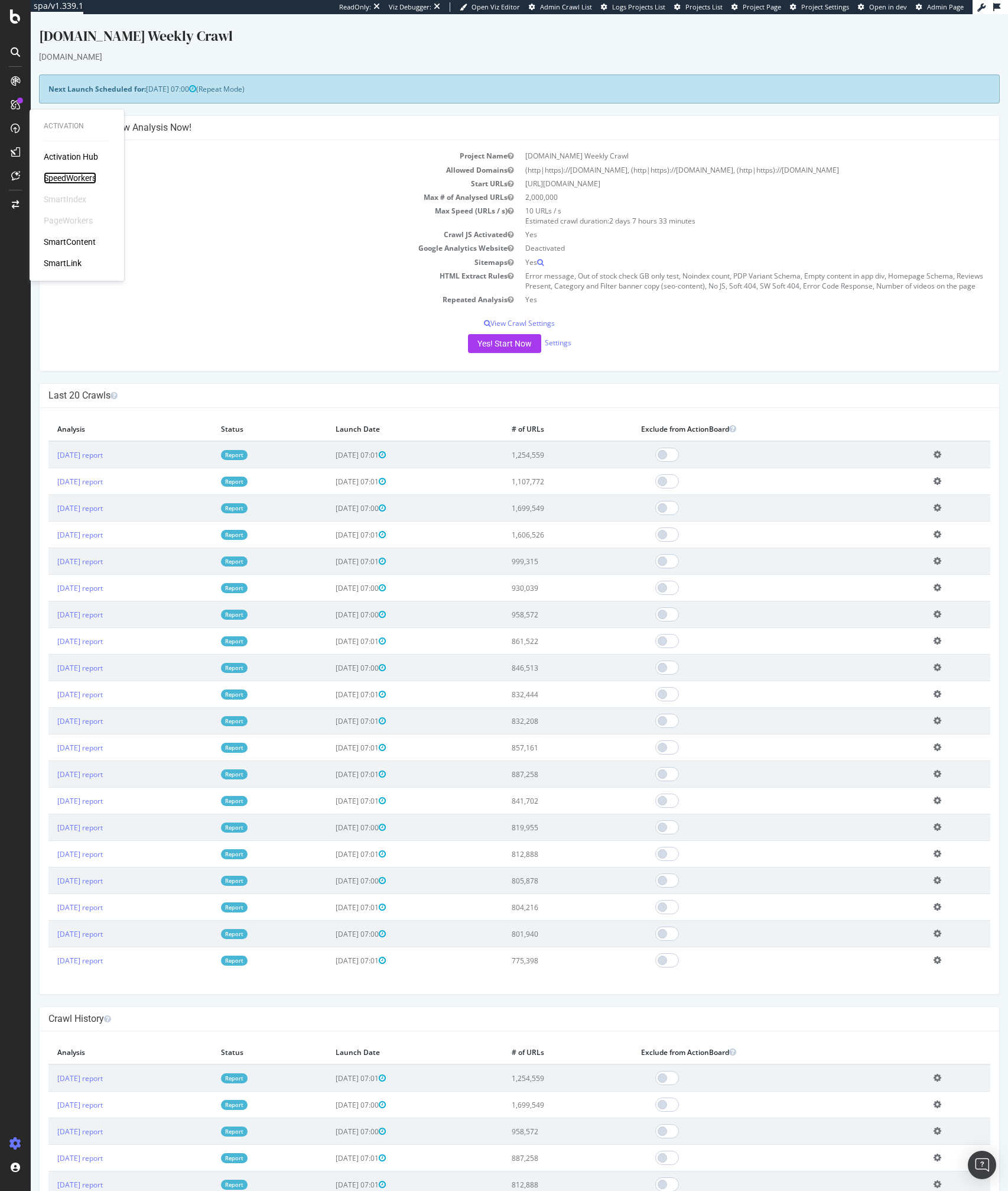
click at [83, 173] on div "SpeedWorkers" at bounding box center [70, 178] width 53 height 12
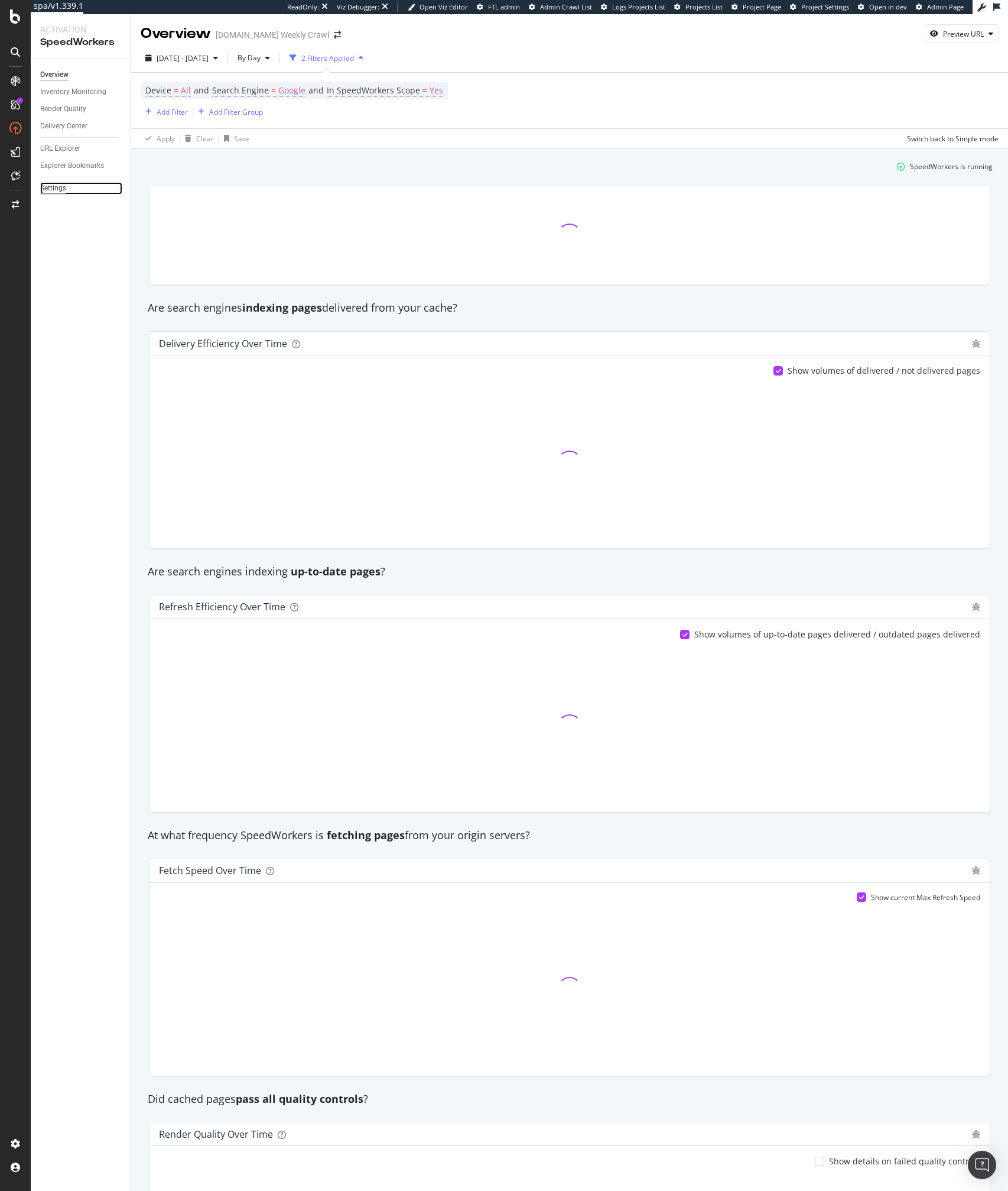
click at [62, 187] on div "Settings" at bounding box center [53, 189] width 26 height 12
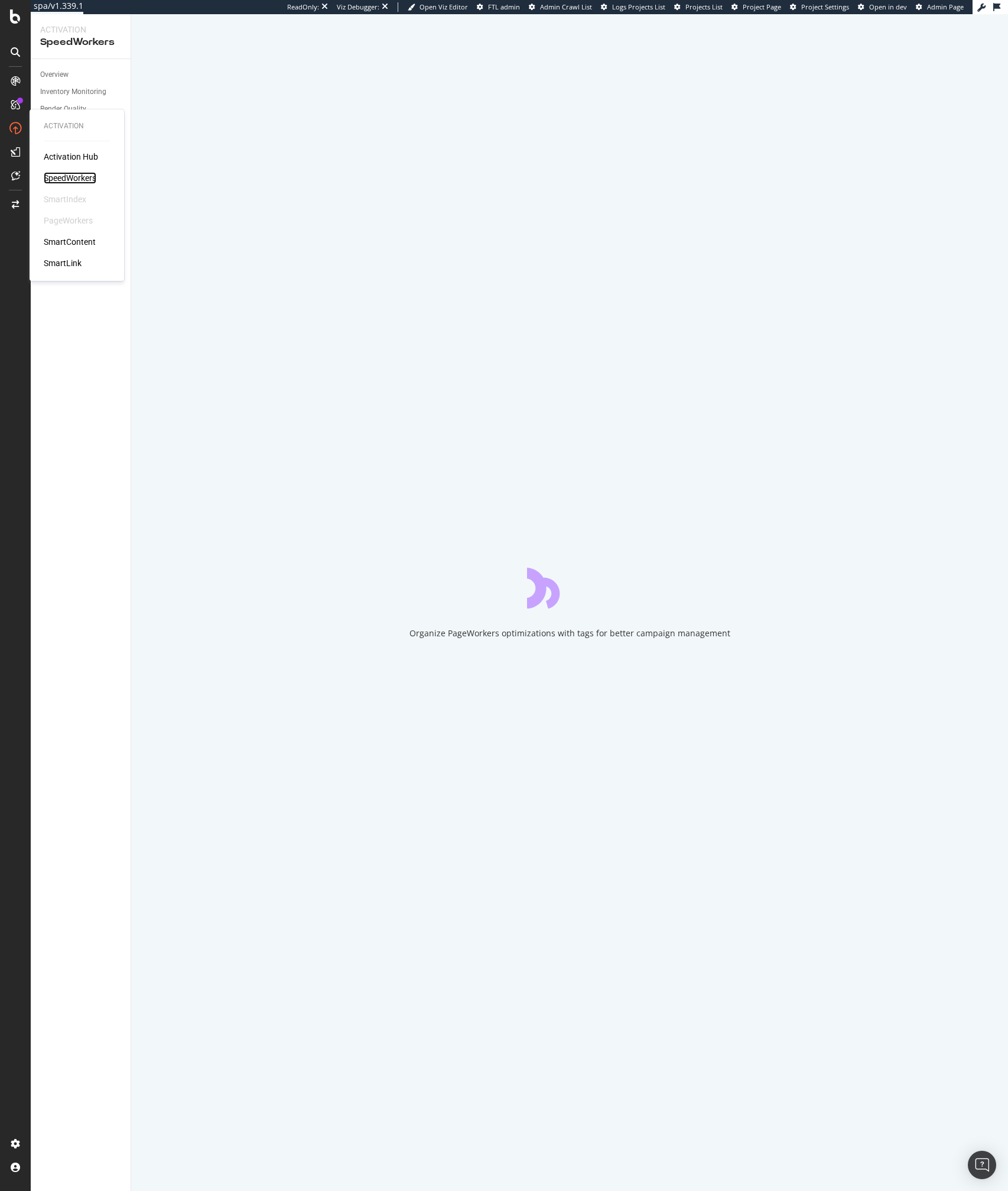
click at [60, 175] on div "SpeedWorkers" at bounding box center [70, 178] width 53 height 12
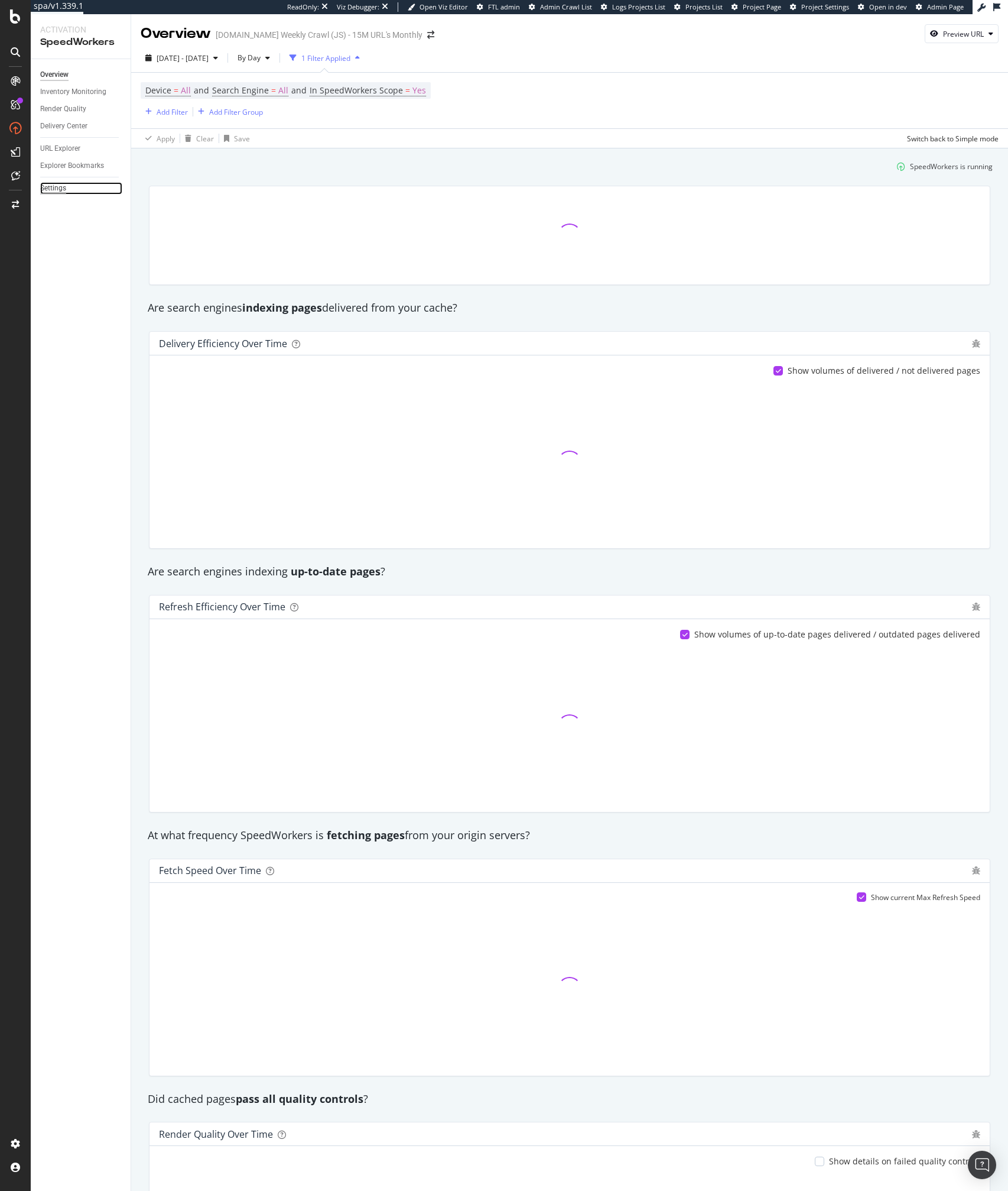
click at [55, 184] on div "Settings" at bounding box center [53, 189] width 26 height 12
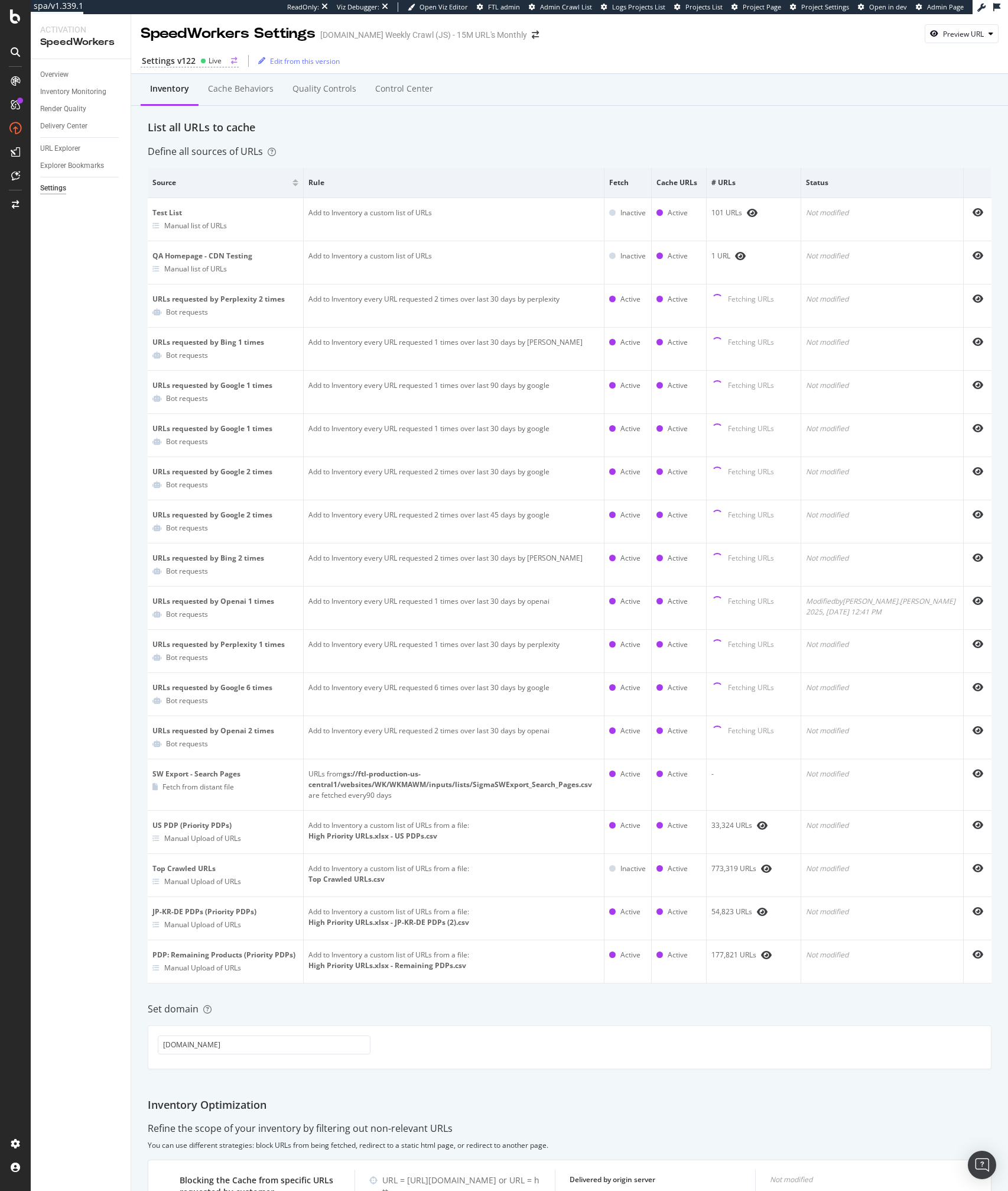
click at [182, 61] on div "Settings v122" at bounding box center [169, 61] width 53 height 12
click at [197, 60] on div "Settings v122 Live" at bounding box center [189, 61] width 98 height 12
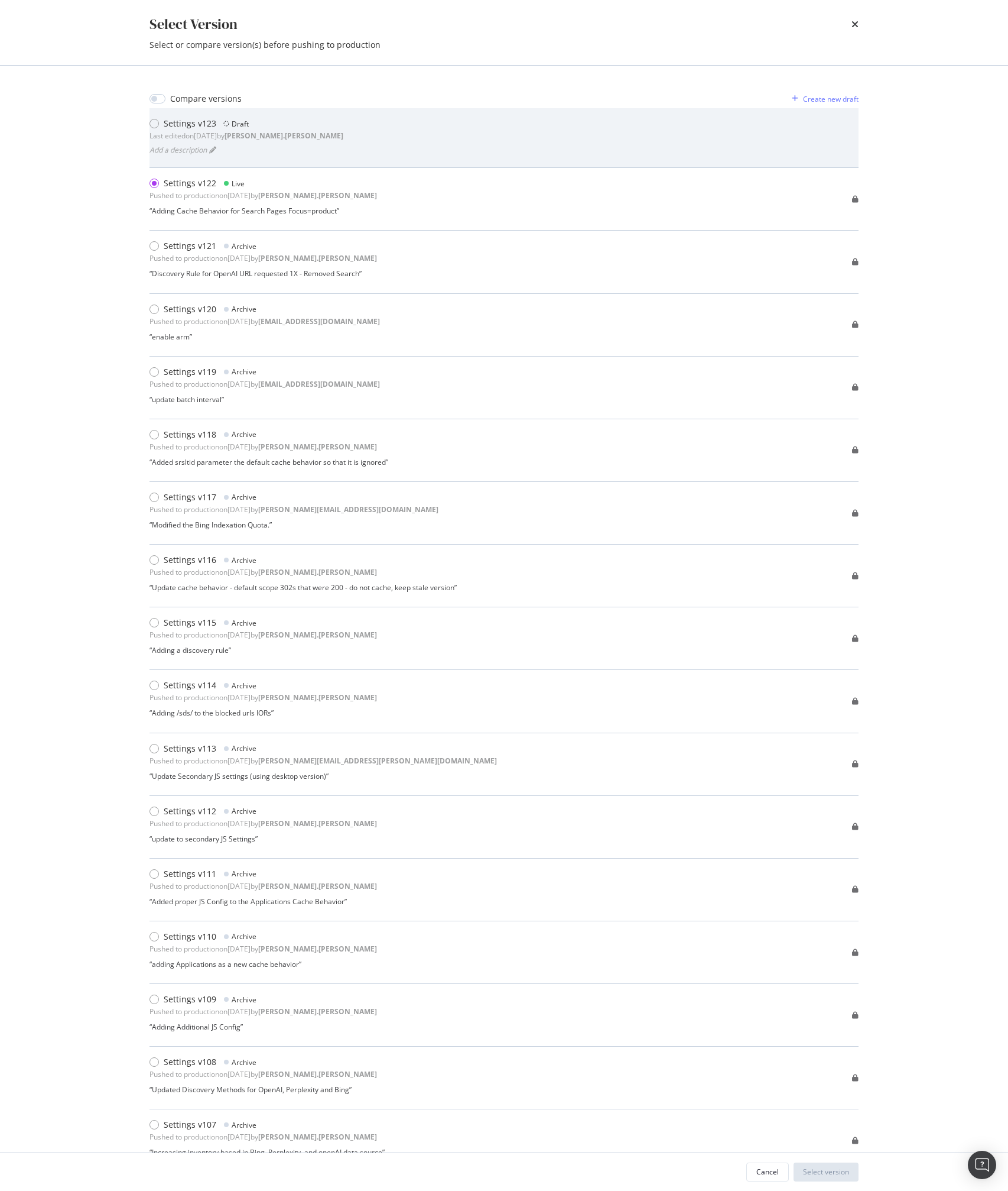
click at [197, 128] on div "Settings v123" at bounding box center [189, 124] width 53 height 12
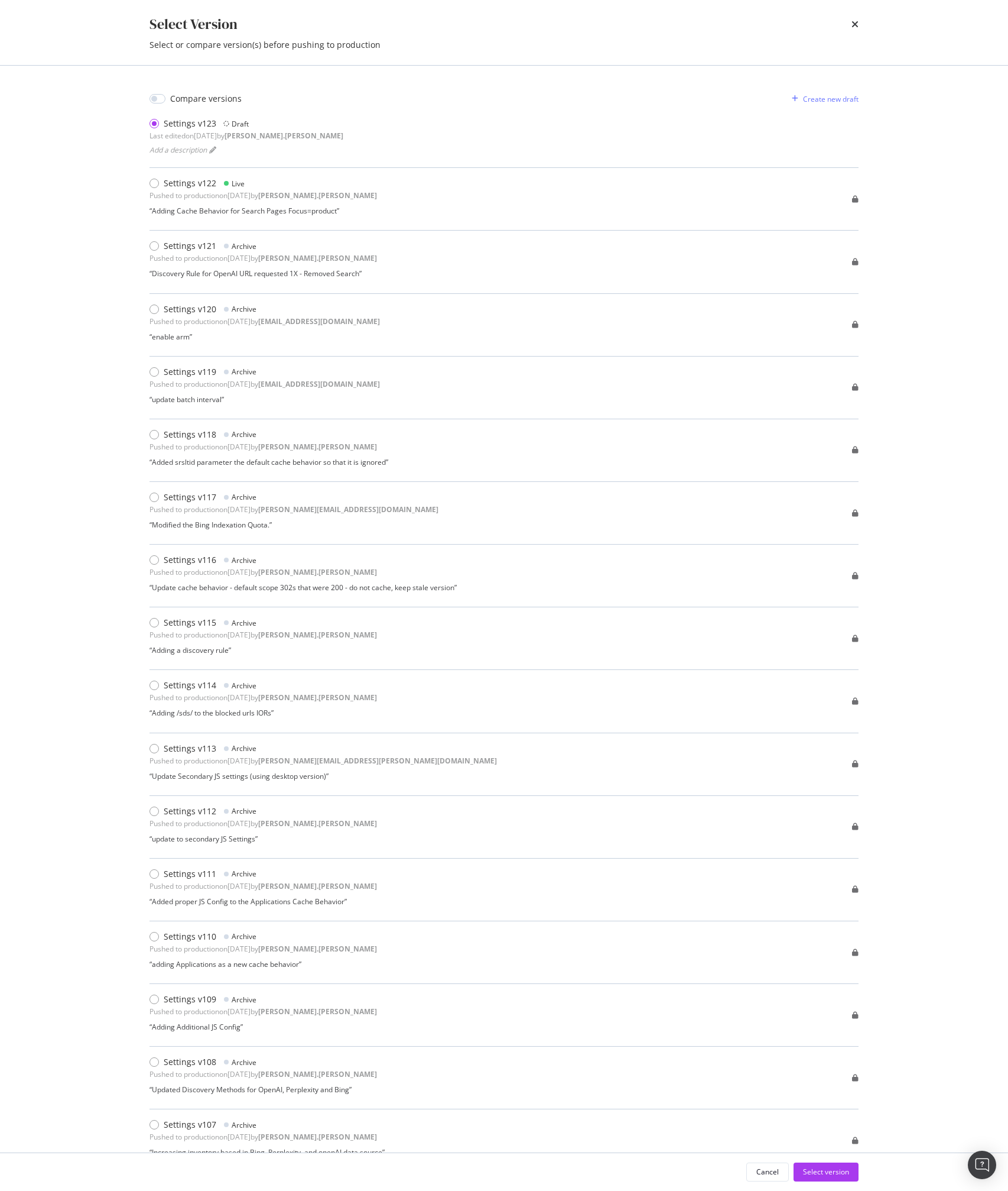
click at [819, 1182] on div "Cancel Select version" at bounding box center [504, 1172] width 757 height 38
click at [813, 1167] on div "Select version" at bounding box center [826, 1172] width 46 height 10
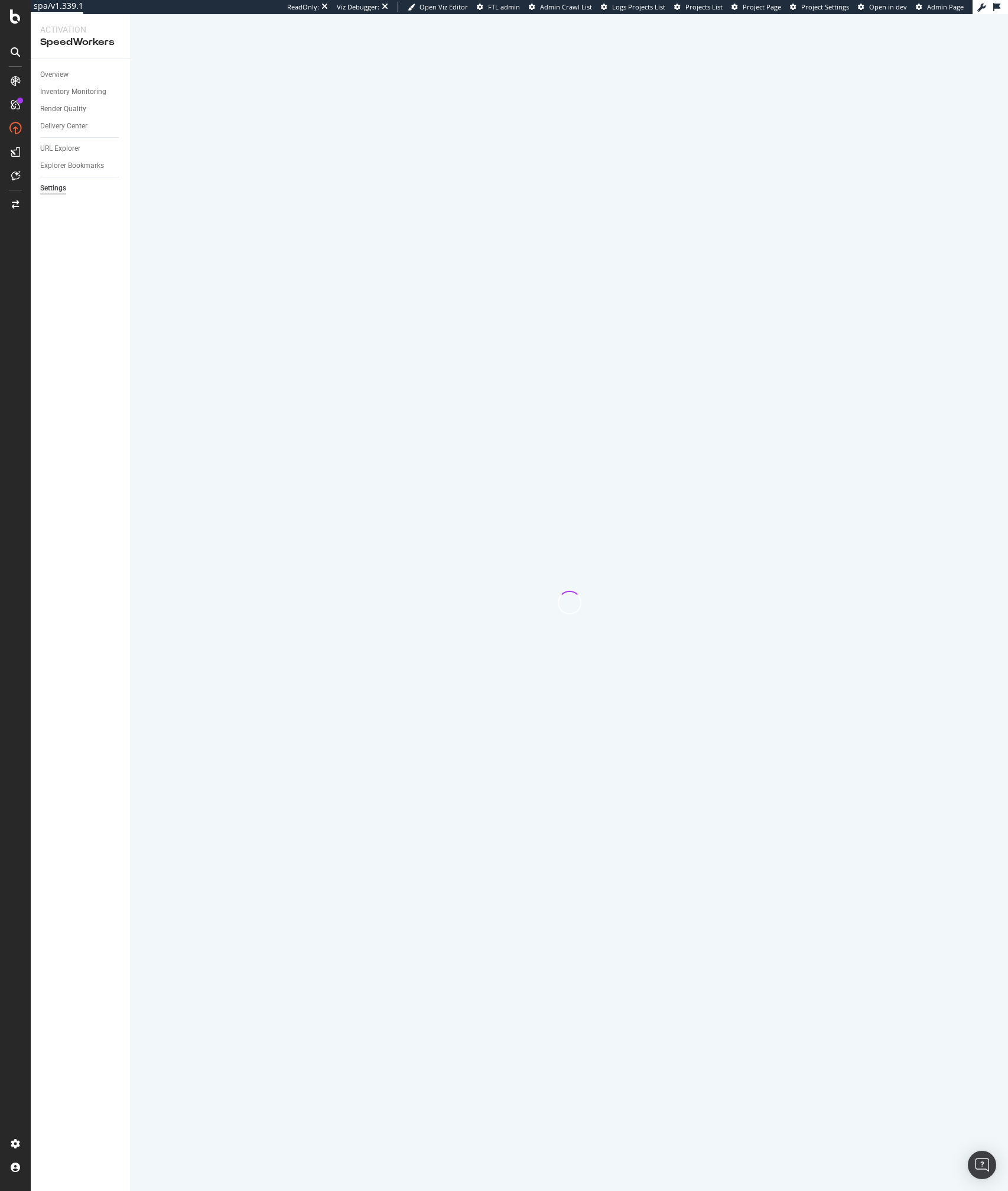
click at [337, 597] on div at bounding box center [569, 602] width 877 height 1177
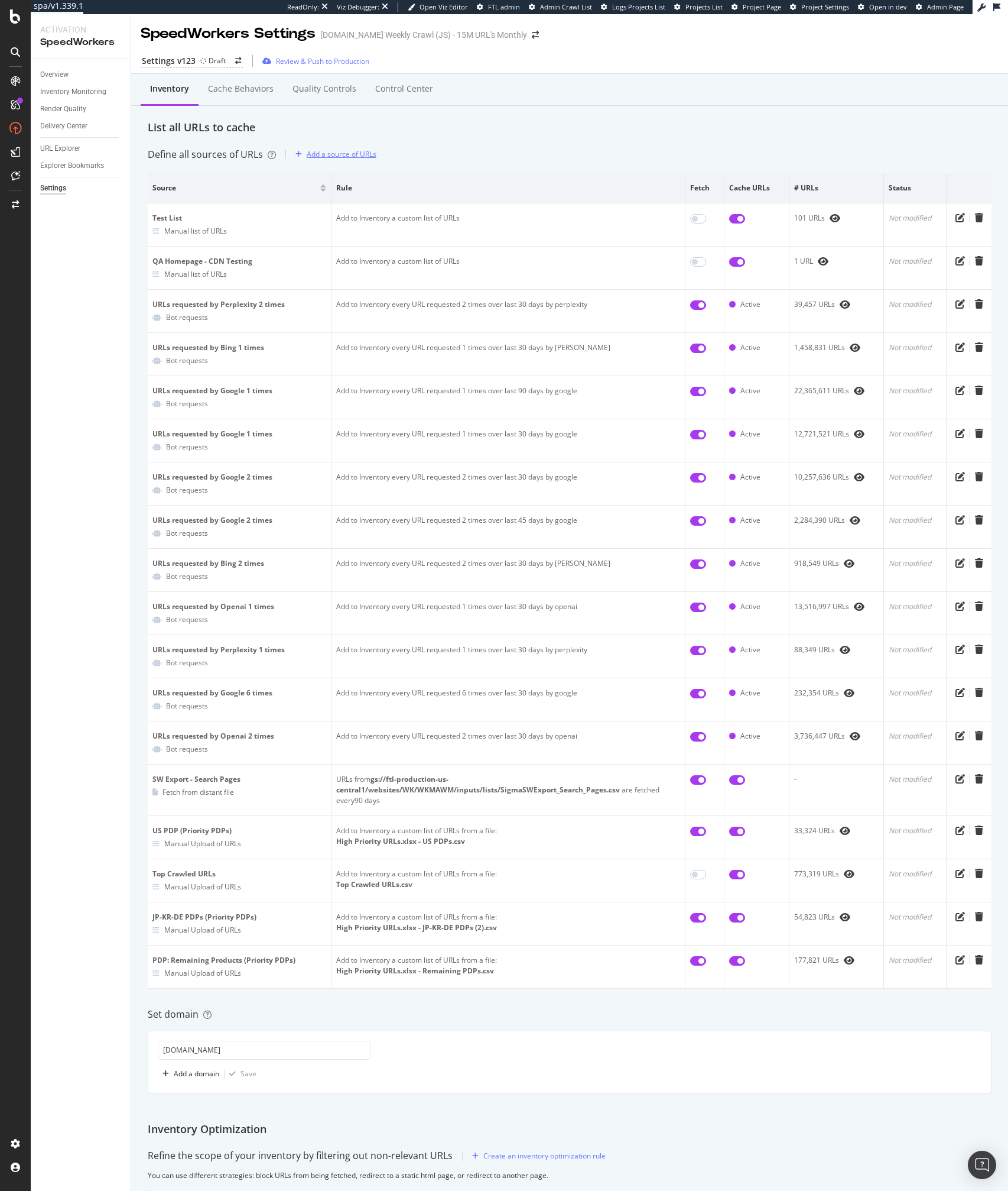
click at [331, 158] on div "Add a source of URLs" at bounding box center [341, 154] width 70 height 10
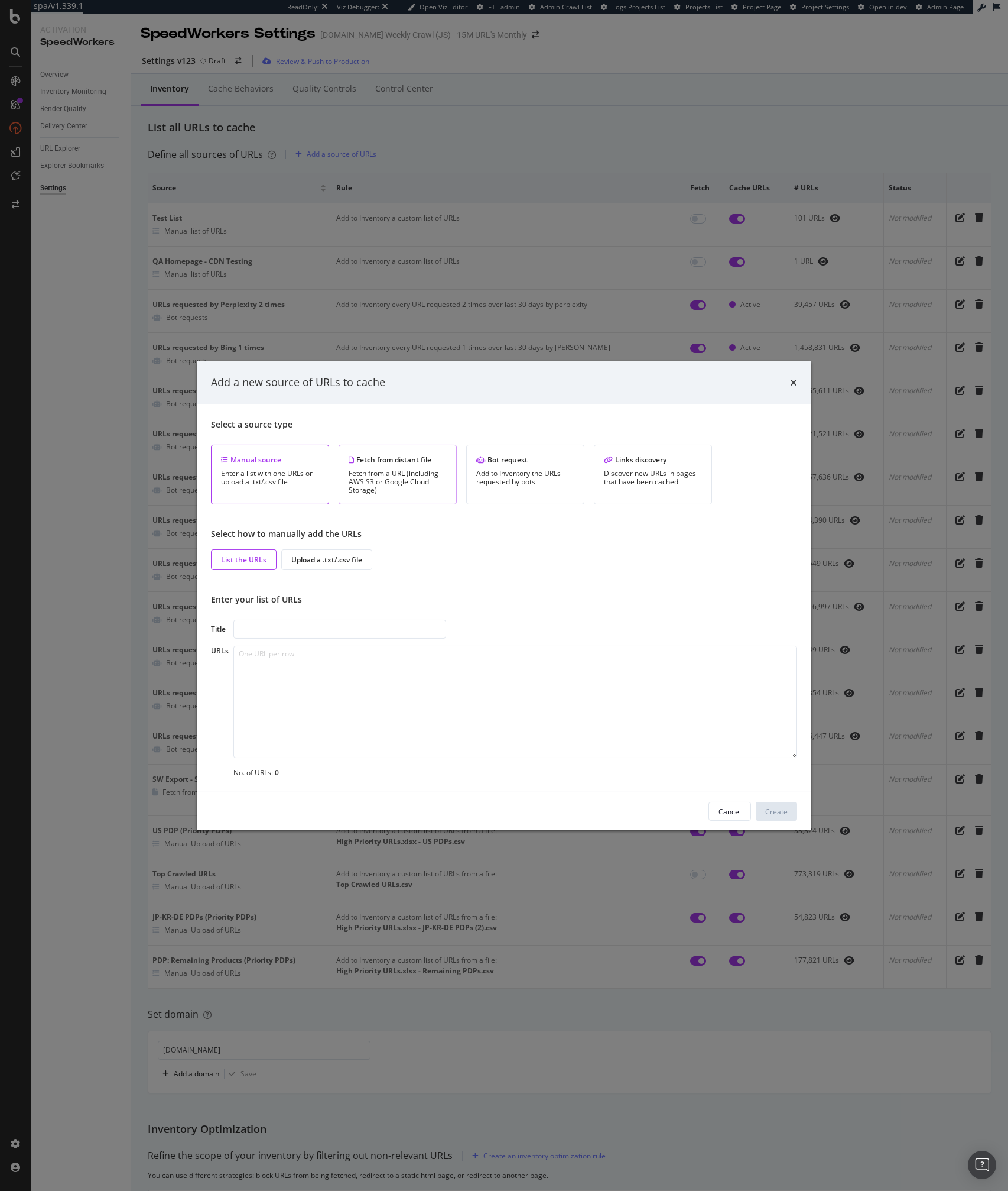
click at [388, 475] on div "Fetch from a URL (including AWS S3 or Google Cloud Storage)" at bounding box center [398, 481] width 98 height 25
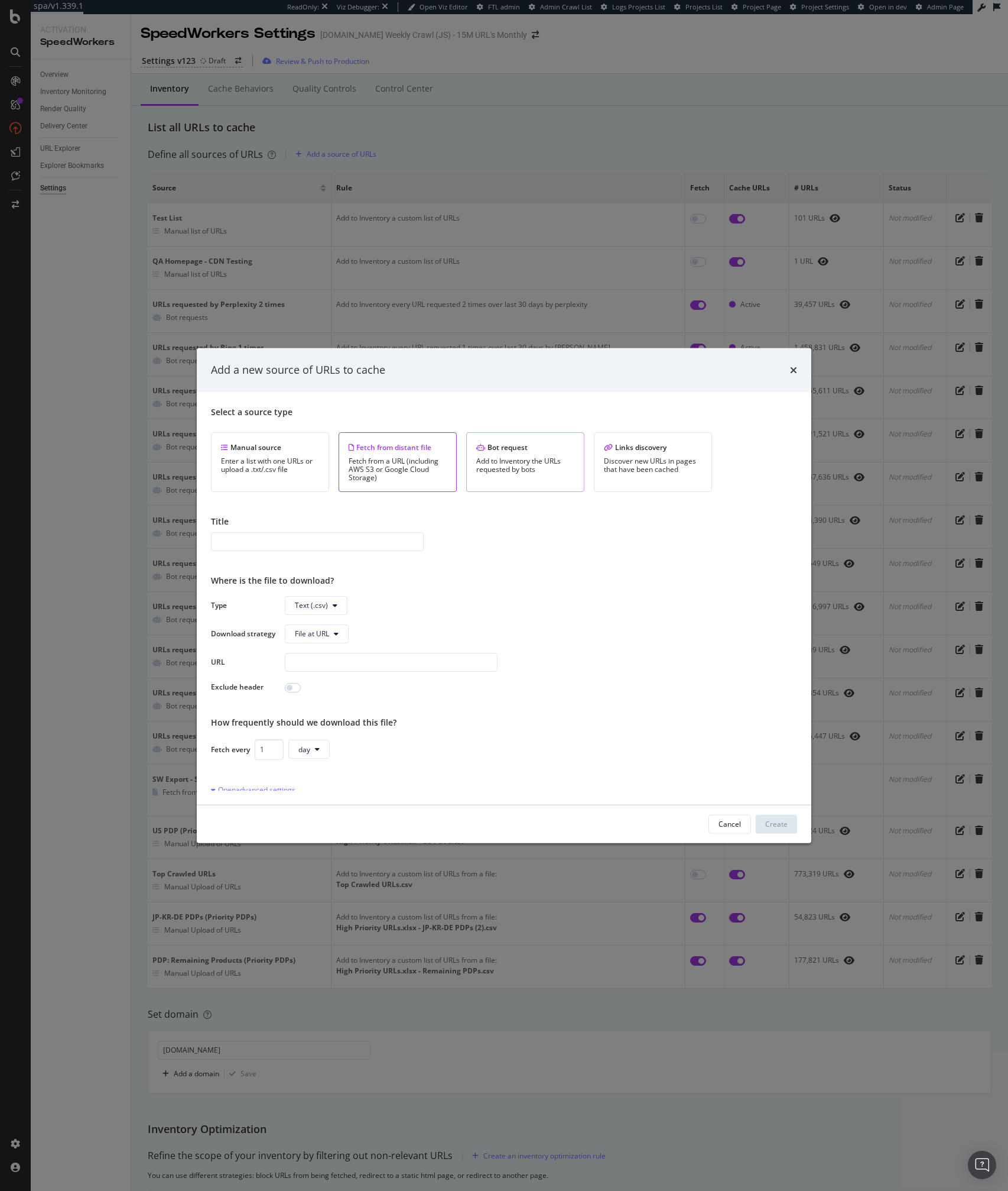
click at [490, 480] on div "Bot request Add to Inventory the URLs requested by bots" at bounding box center [525, 461] width 118 height 59
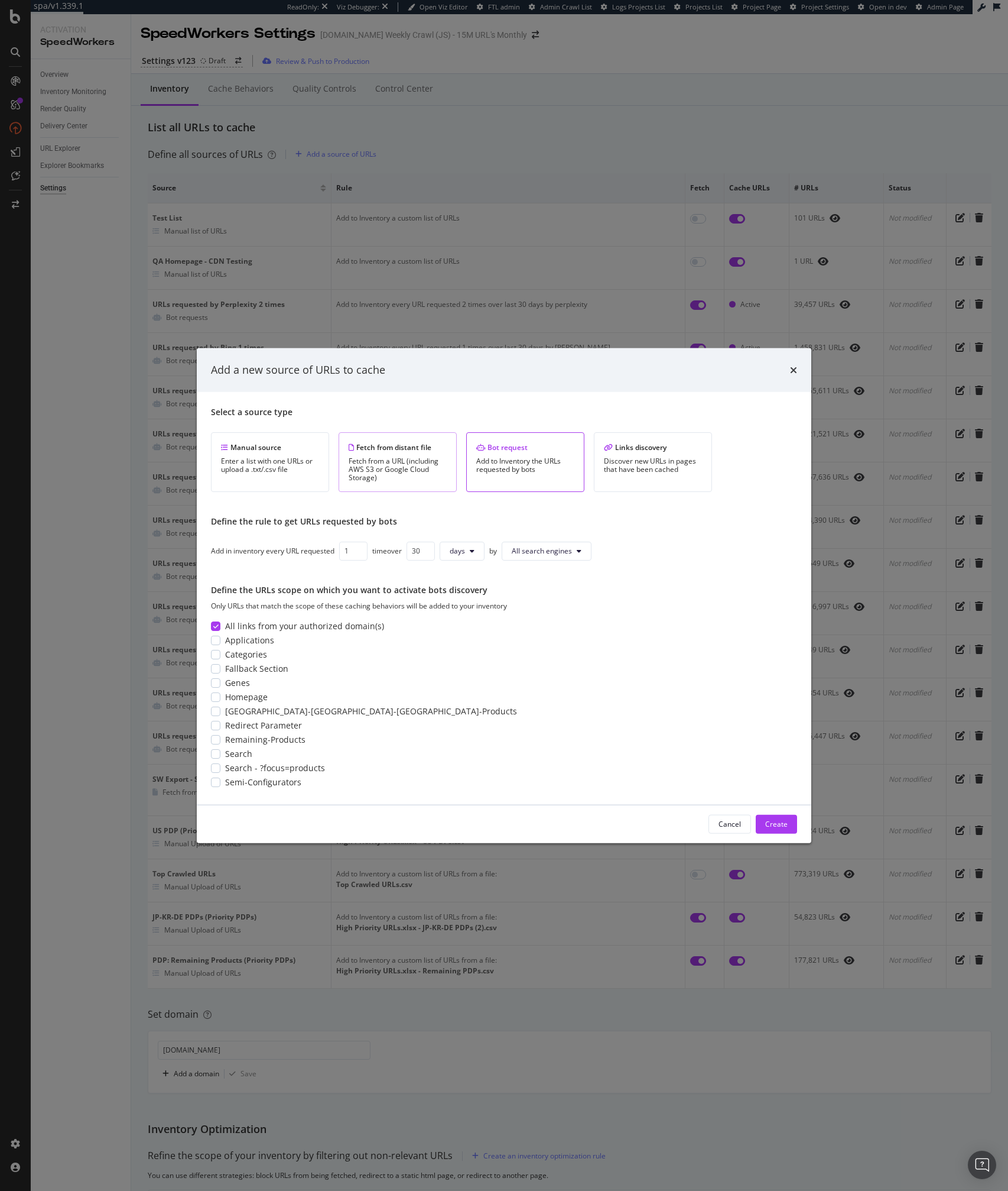
click at [369, 482] on div "Fetch from distant file Fetch from a URL (including AWS S3 or Google Cloud Stor…" at bounding box center [397, 461] width 118 height 59
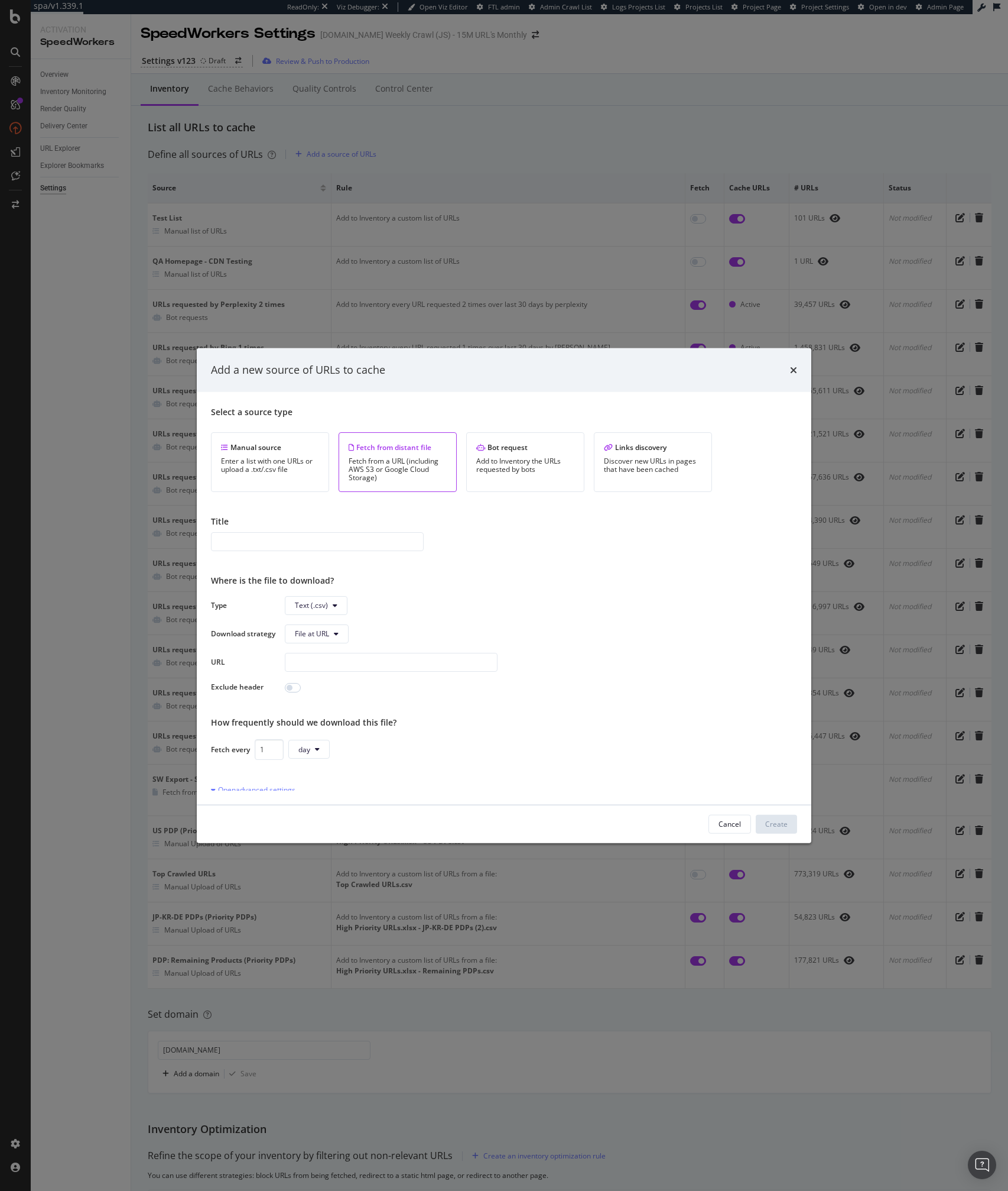
scroll to position [99, 0]
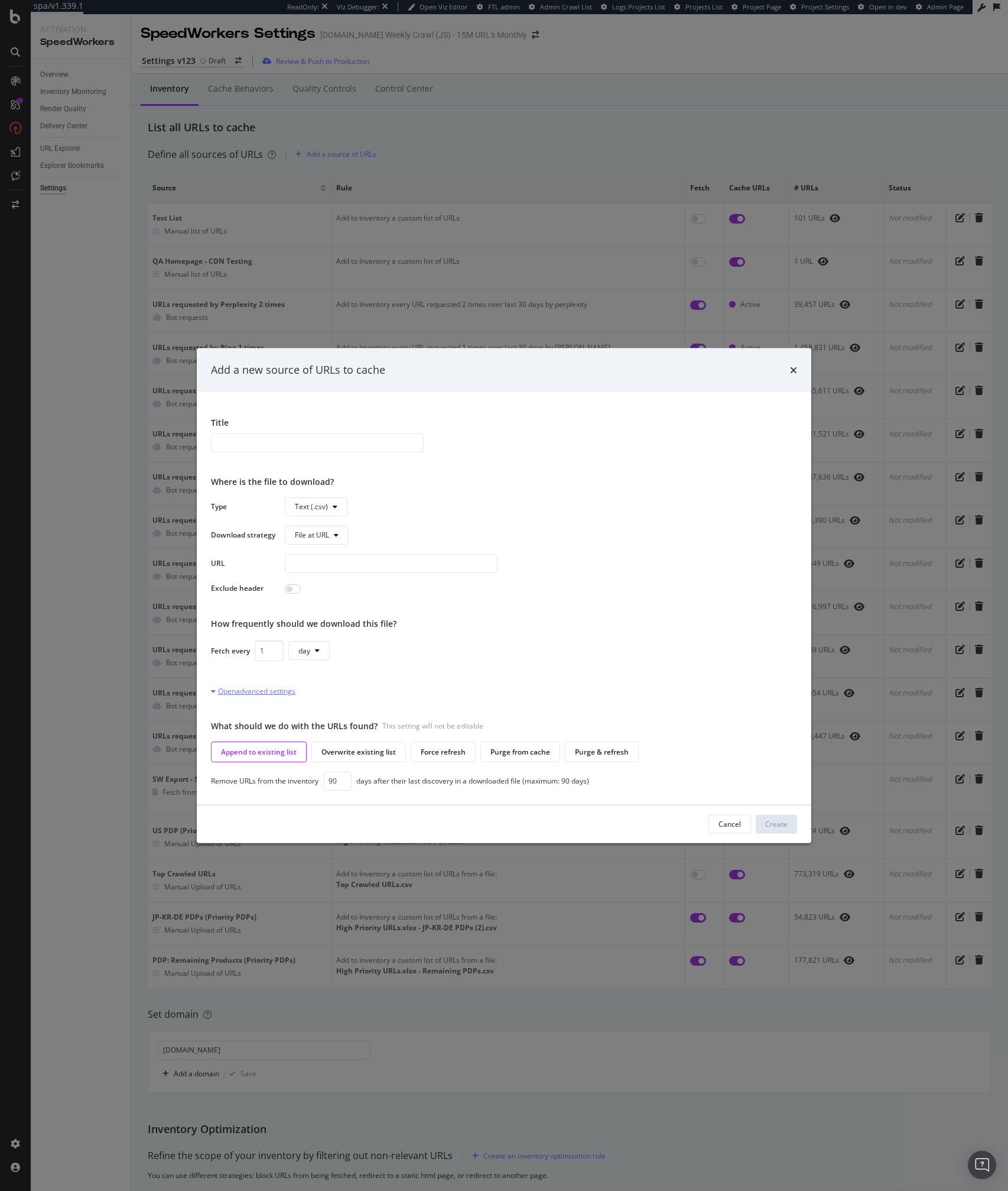
click at [256, 692] on div "Open advanced settings" at bounding box center [253, 691] width 84 height 10
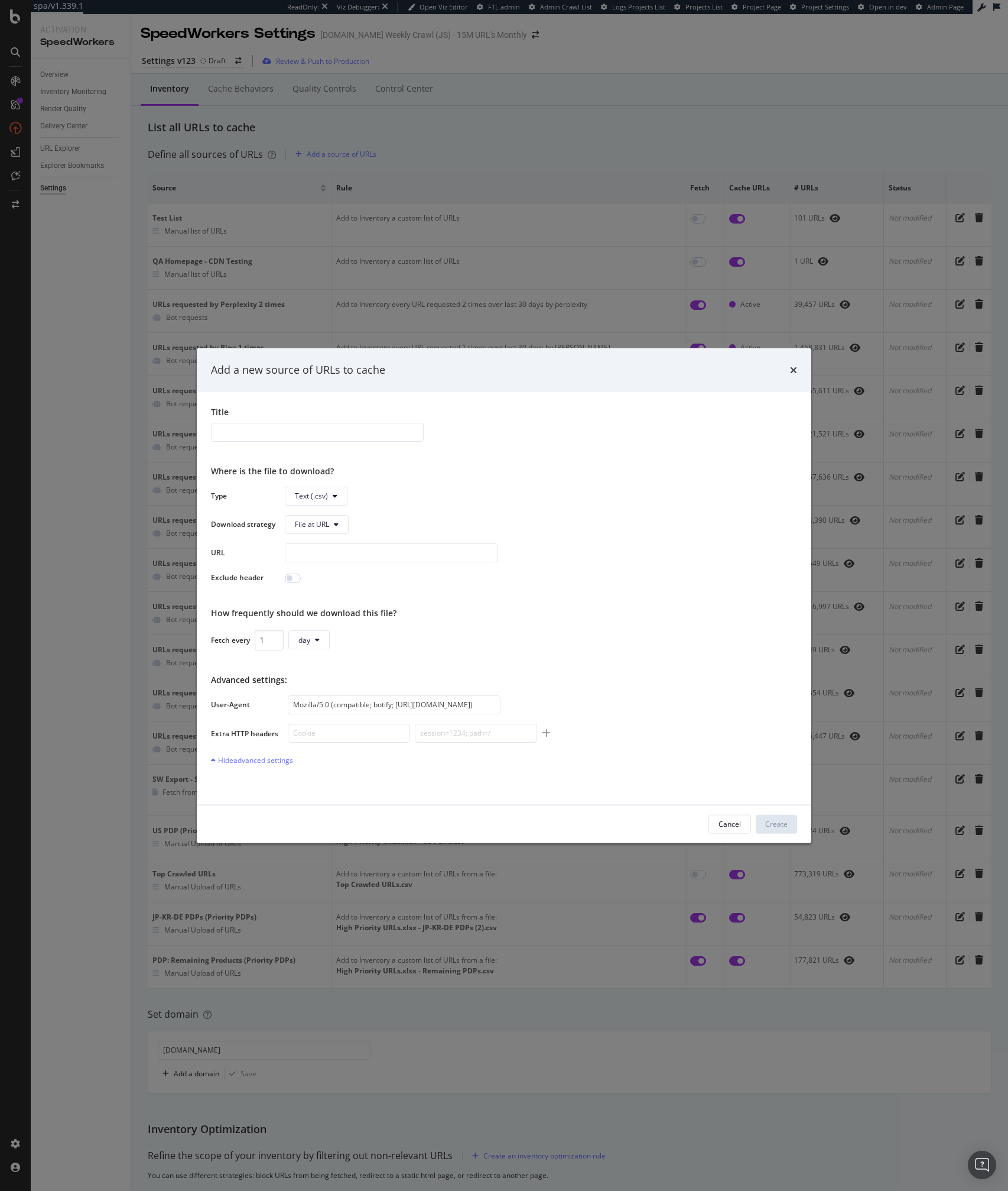
scroll to position [110, 0]
click at [367, 698] on input "Mozilla/5.0 (compatible; botify; http://botify.com)" at bounding box center [393, 704] width 213 height 19
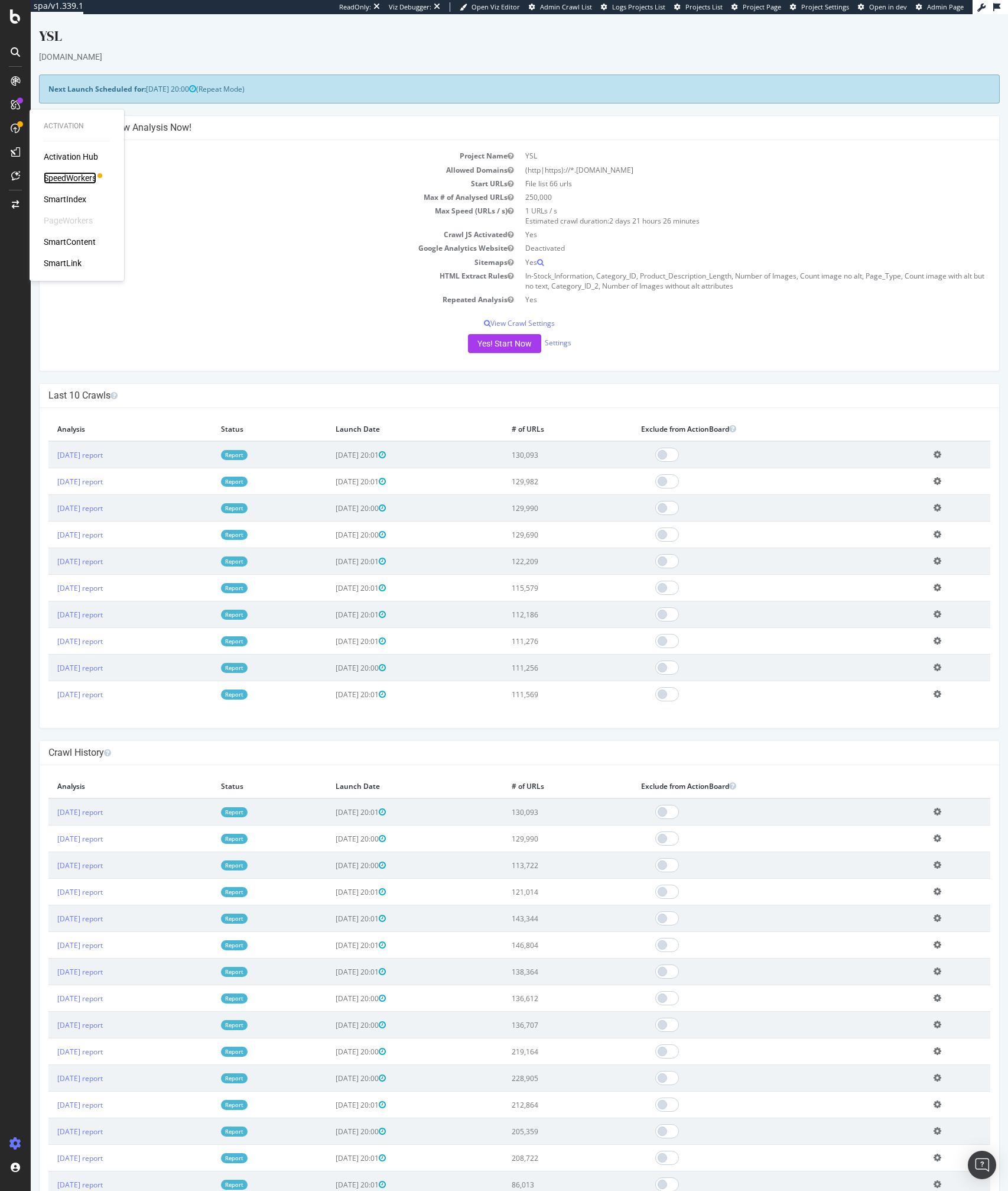
click at [71, 183] on div "SpeedWorkers" at bounding box center [70, 178] width 53 height 12
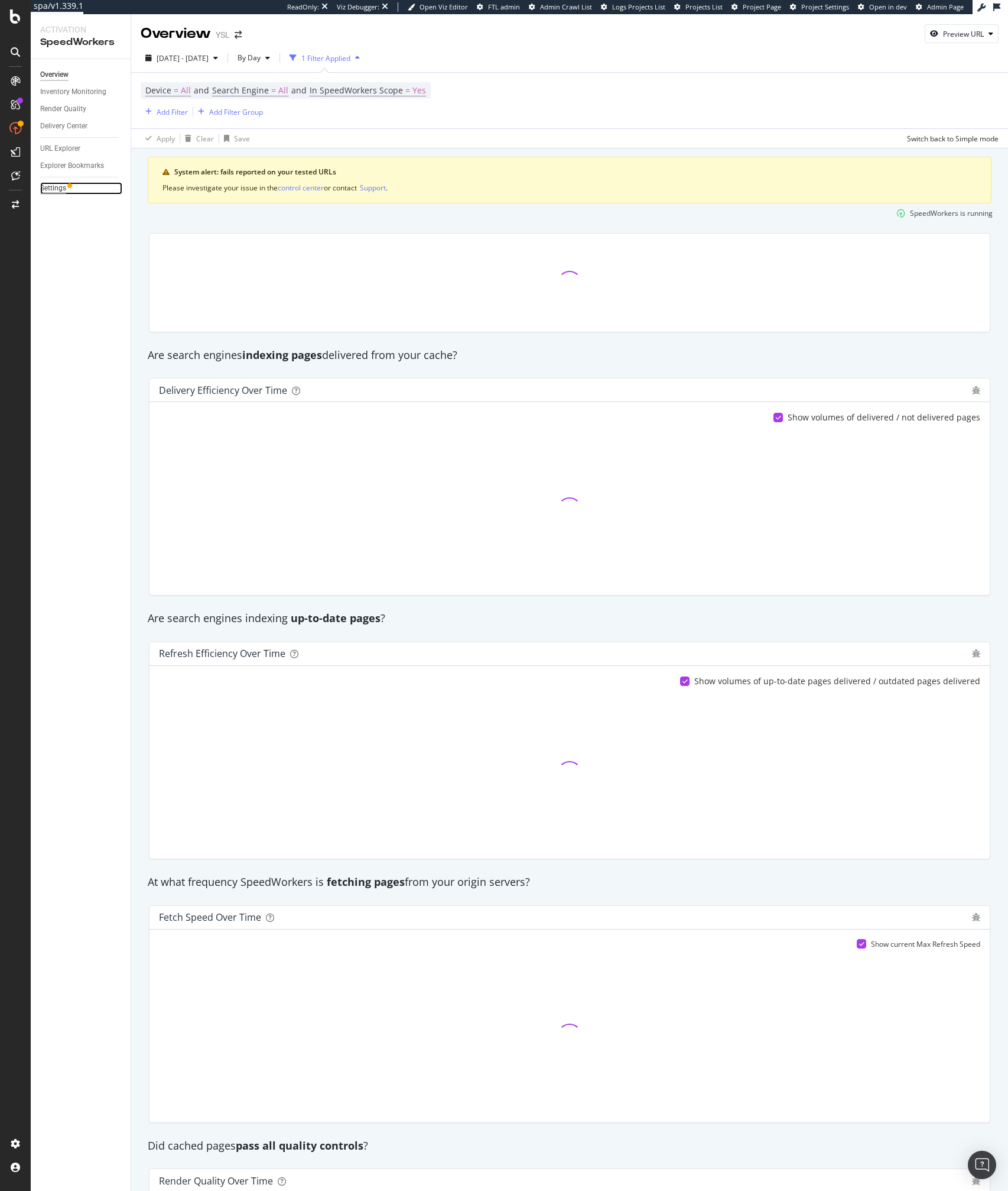
click at [50, 184] on div "Settings" at bounding box center [53, 189] width 26 height 12
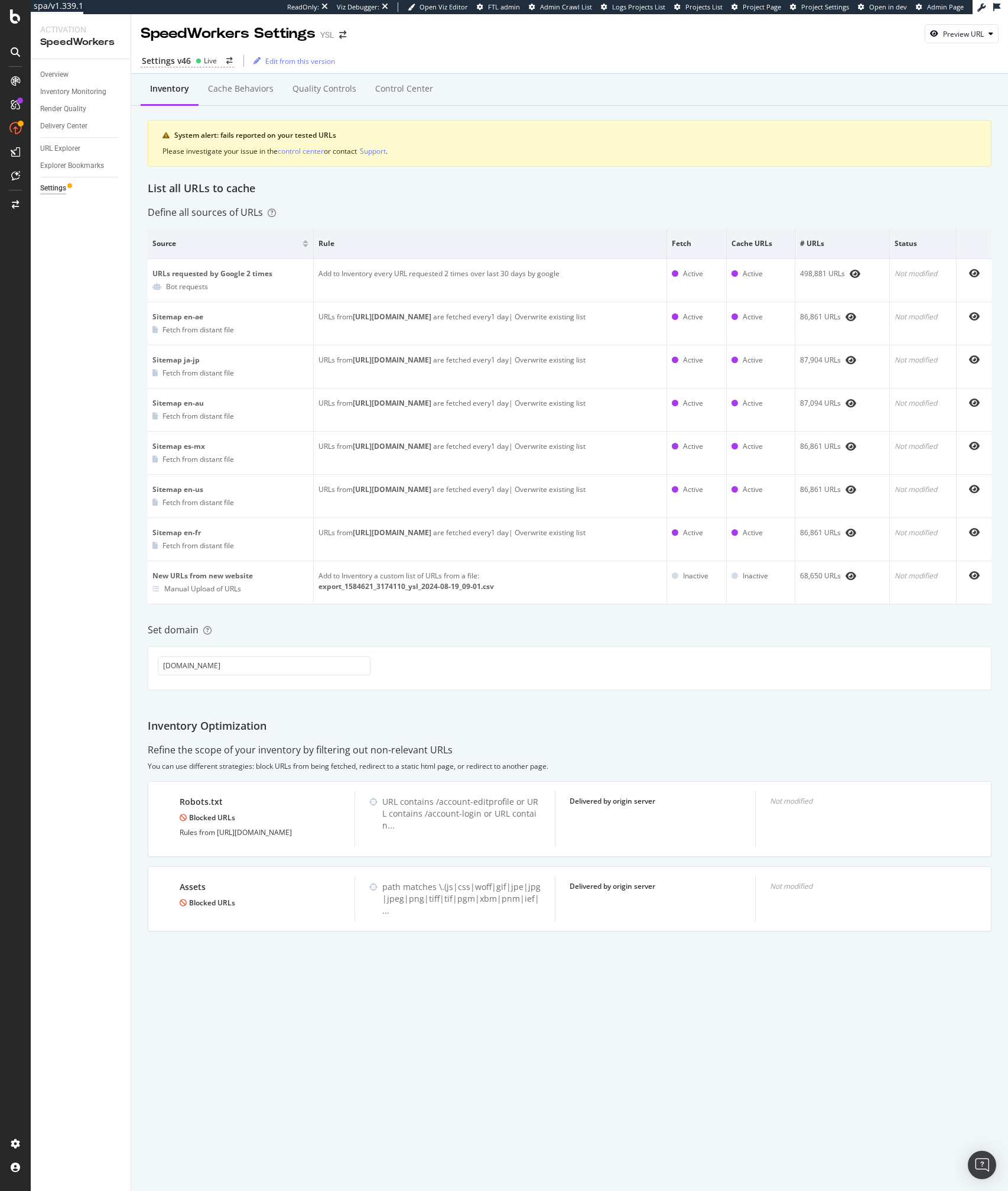
click at [561, 605] on div "Inventory Cache behaviors Quality Controls Control Center System alert: fails r…" at bounding box center [569, 524] width 877 height 899
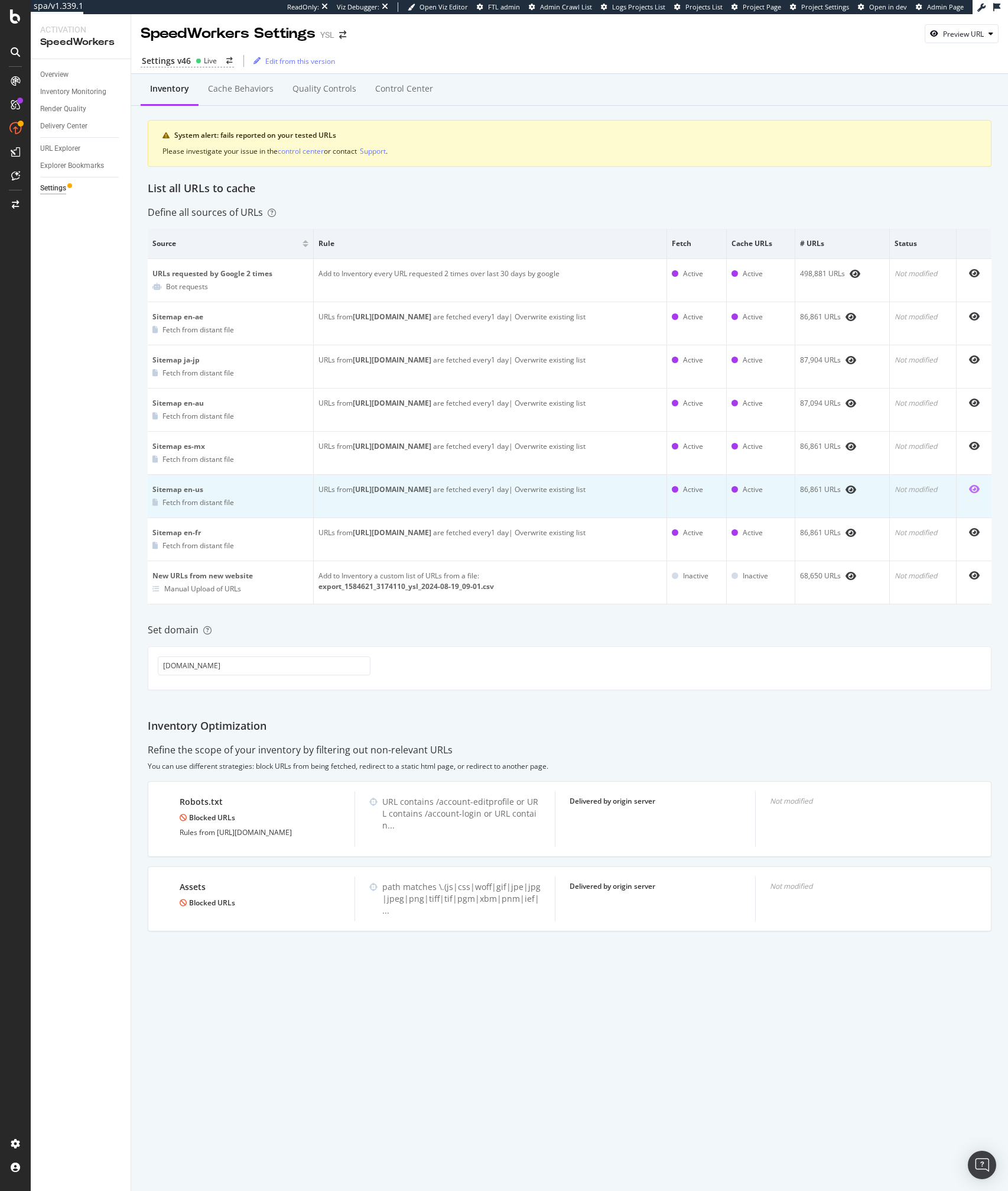
click at [971, 490] on icon "eye" at bounding box center [974, 488] width 10 height 9
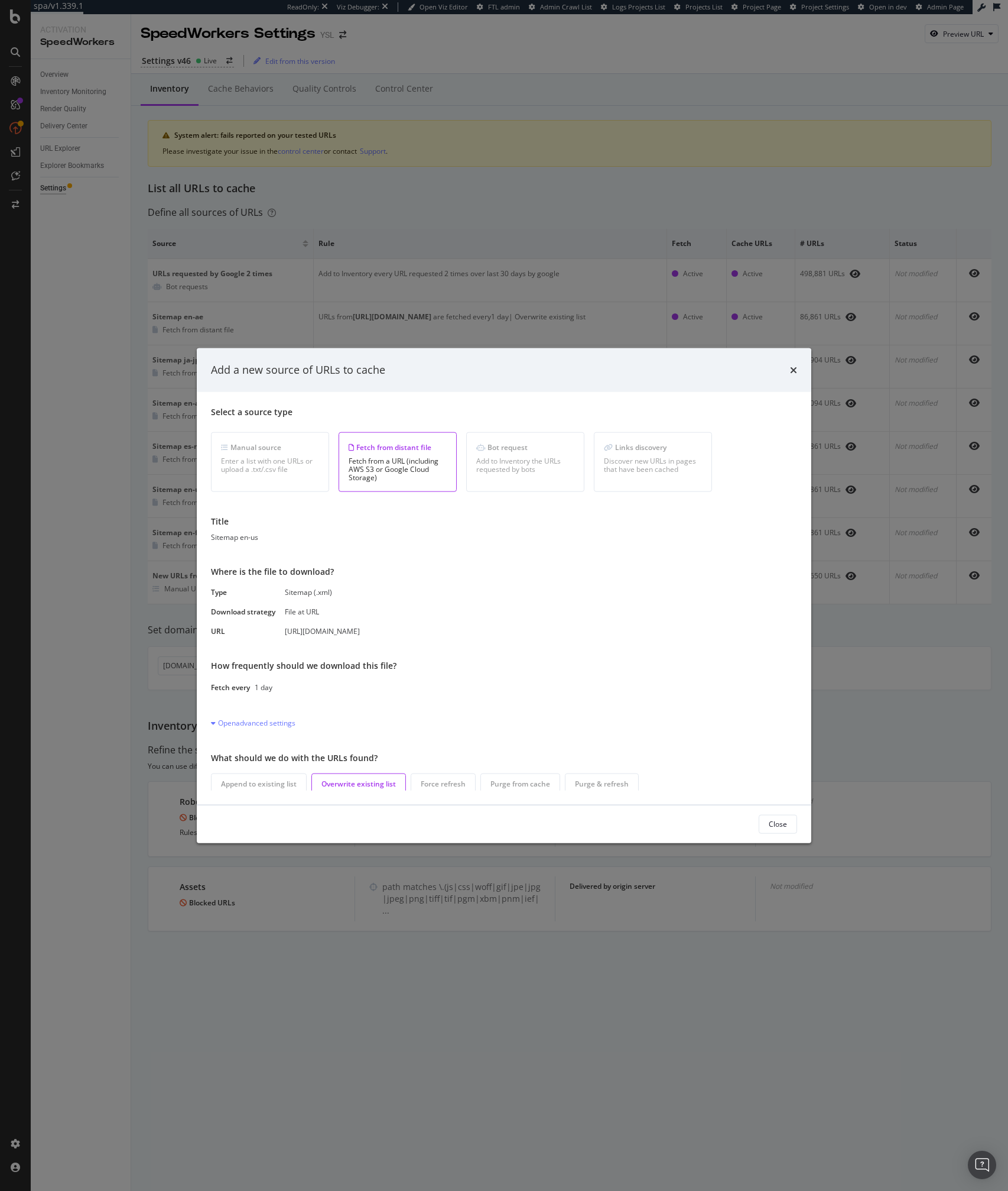
scroll to position [3, 0]
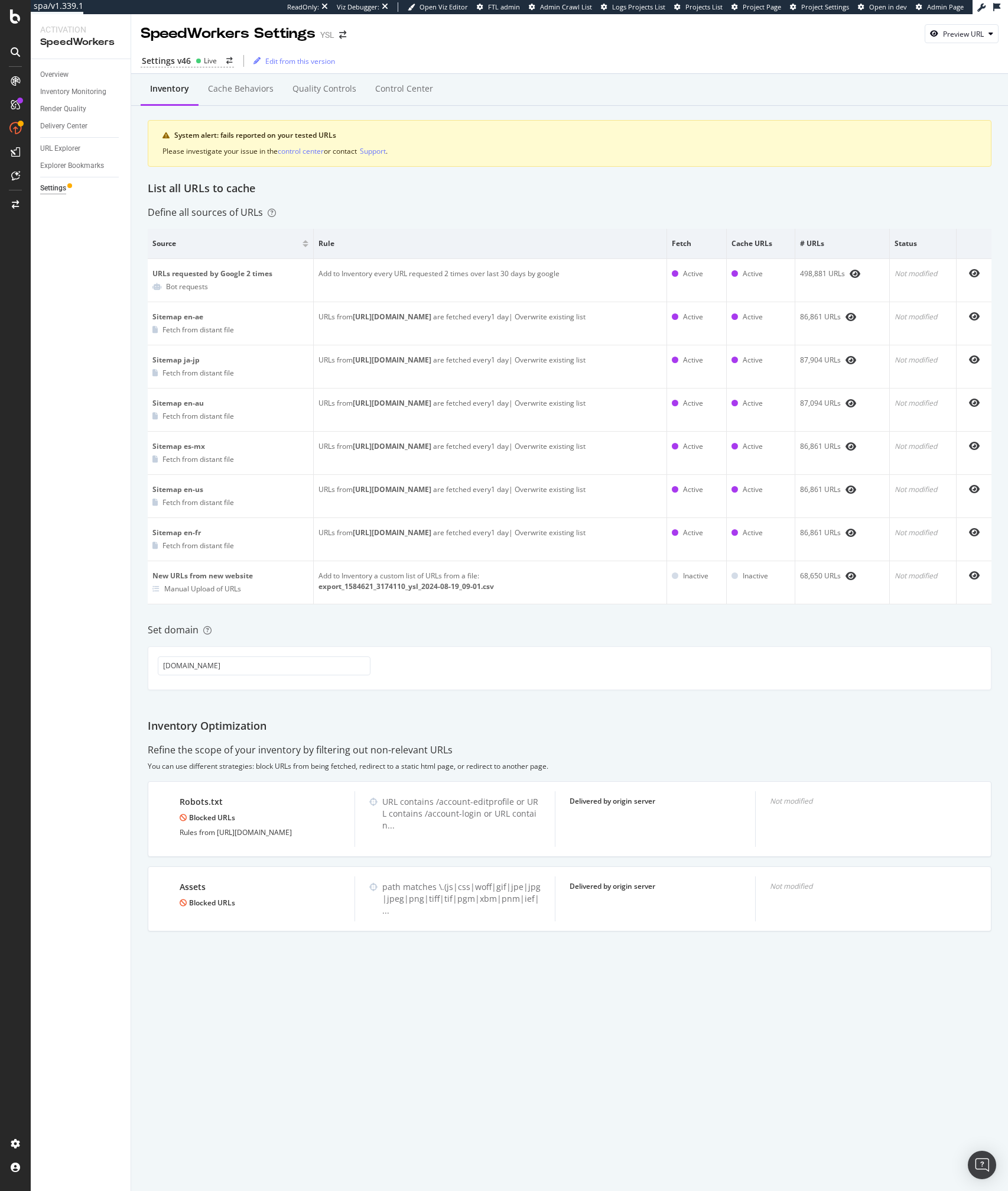
click at [485, 734] on div "Inventory Cache behaviors Quality Controls Control Center System alert: fails r…" at bounding box center [569, 524] width 877 height 899
click at [586, 147] on div "Please investigate your issue in the control center or contact Support ." at bounding box center [570, 151] width 814 height 11
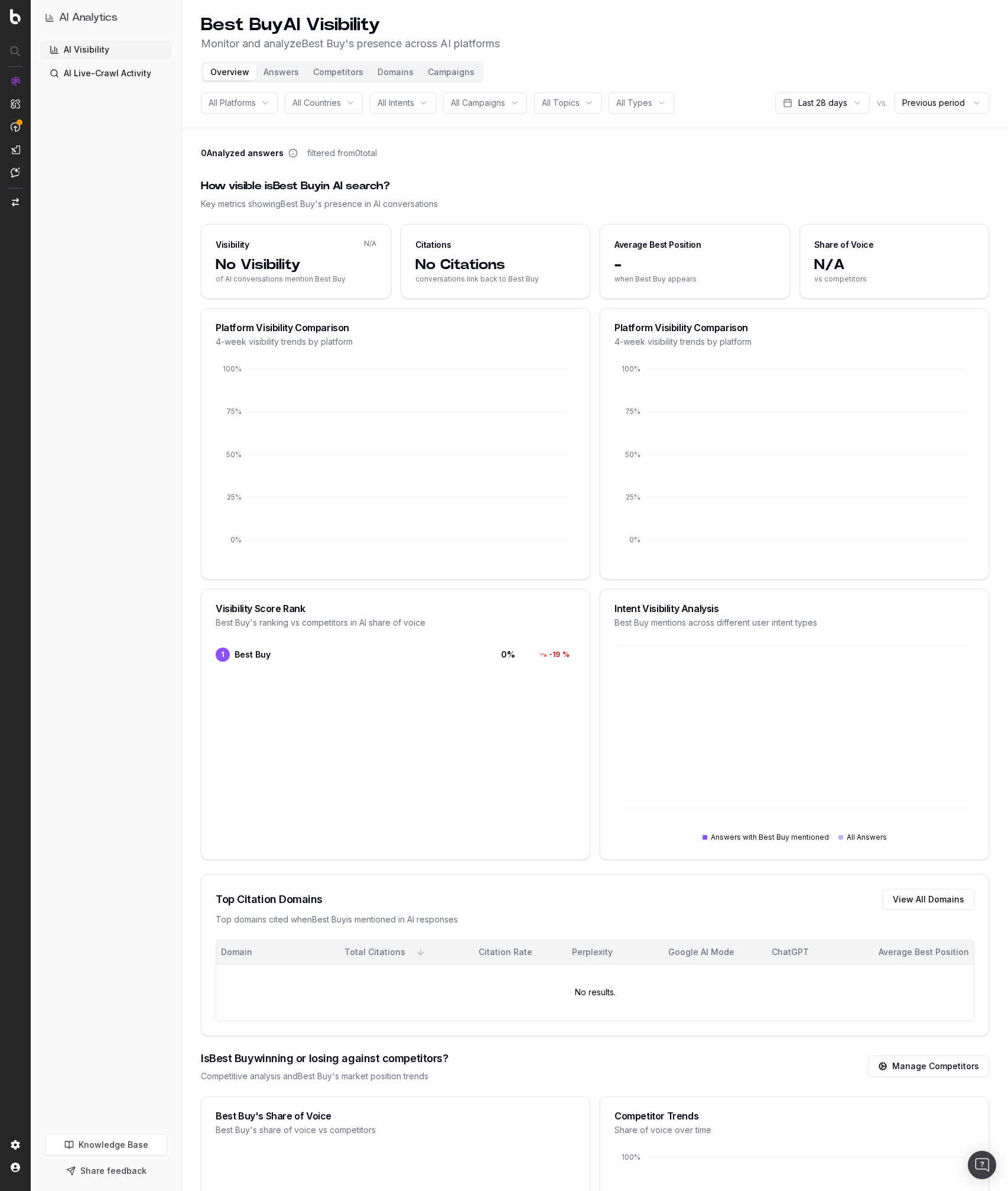
click at [578, 97] on span "All Topics" at bounding box center [561, 103] width 38 height 12
click at [605, 53] on header "Best Buy AI Visibility Monitor and analyze Best Buy 's presence across AI platf…" at bounding box center [596, 64] width 826 height 128
click at [591, 107] on div "All Topics" at bounding box center [568, 102] width 67 height 22
click at [523, 188] on div "technology" at bounding box center [577, 188] width 148 height 19
click at [584, 102] on span "technology" at bounding box center [565, 103] width 45 height 12
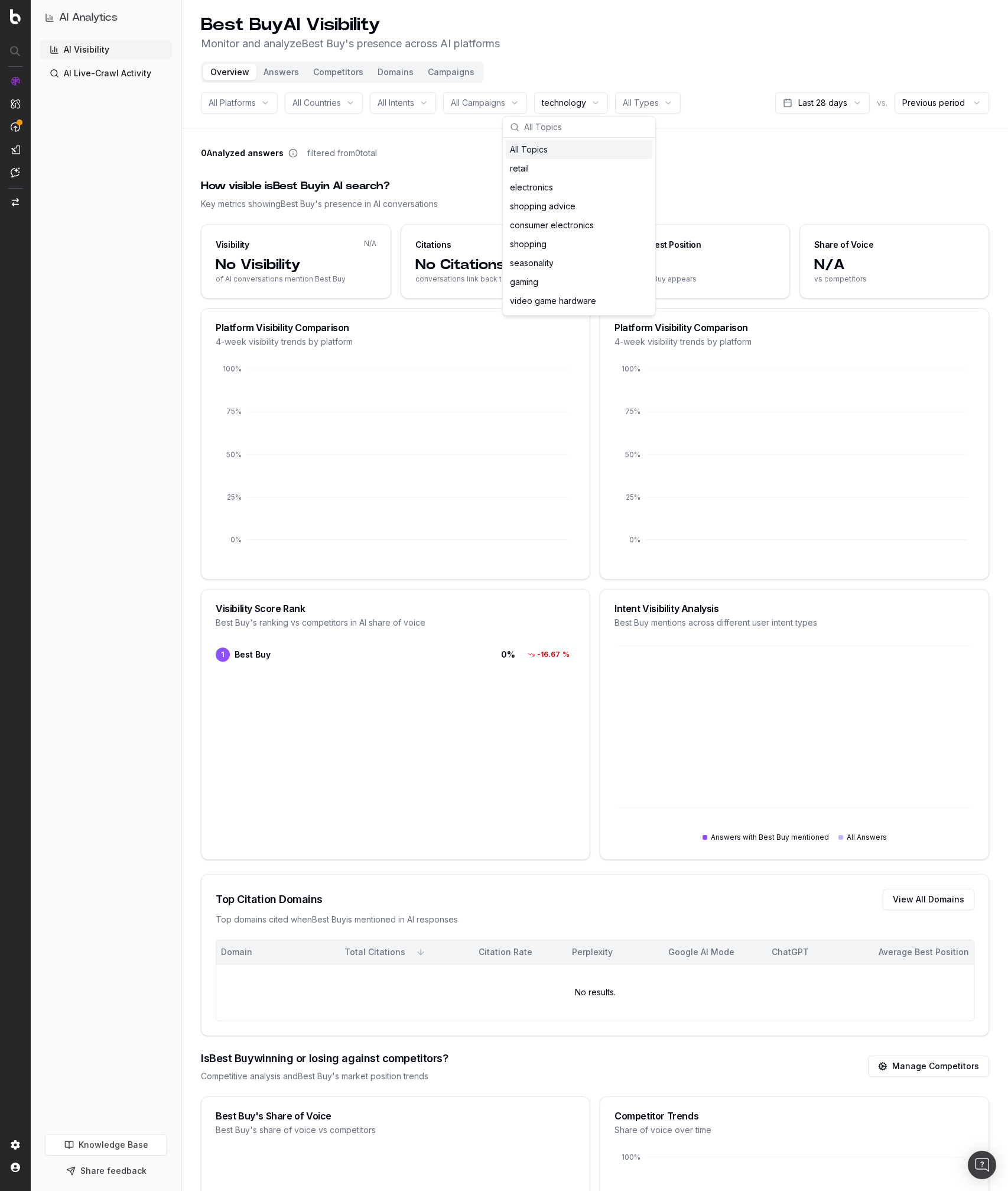
click at [528, 147] on div "All Topics" at bounding box center [579, 150] width 148 height 19
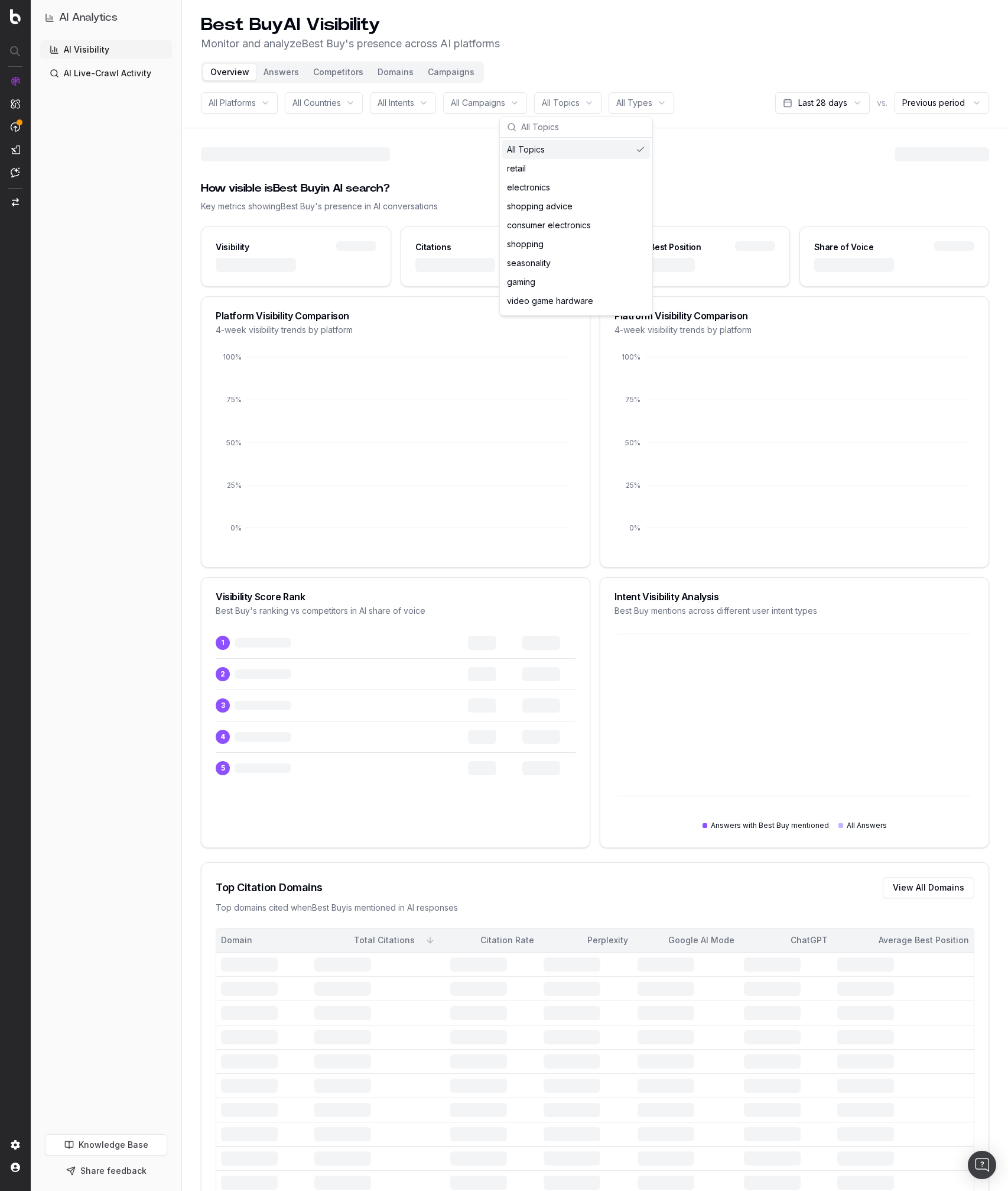
click at [518, 152] on div "All Topics" at bounding box center [577, 150] width 148 height 19
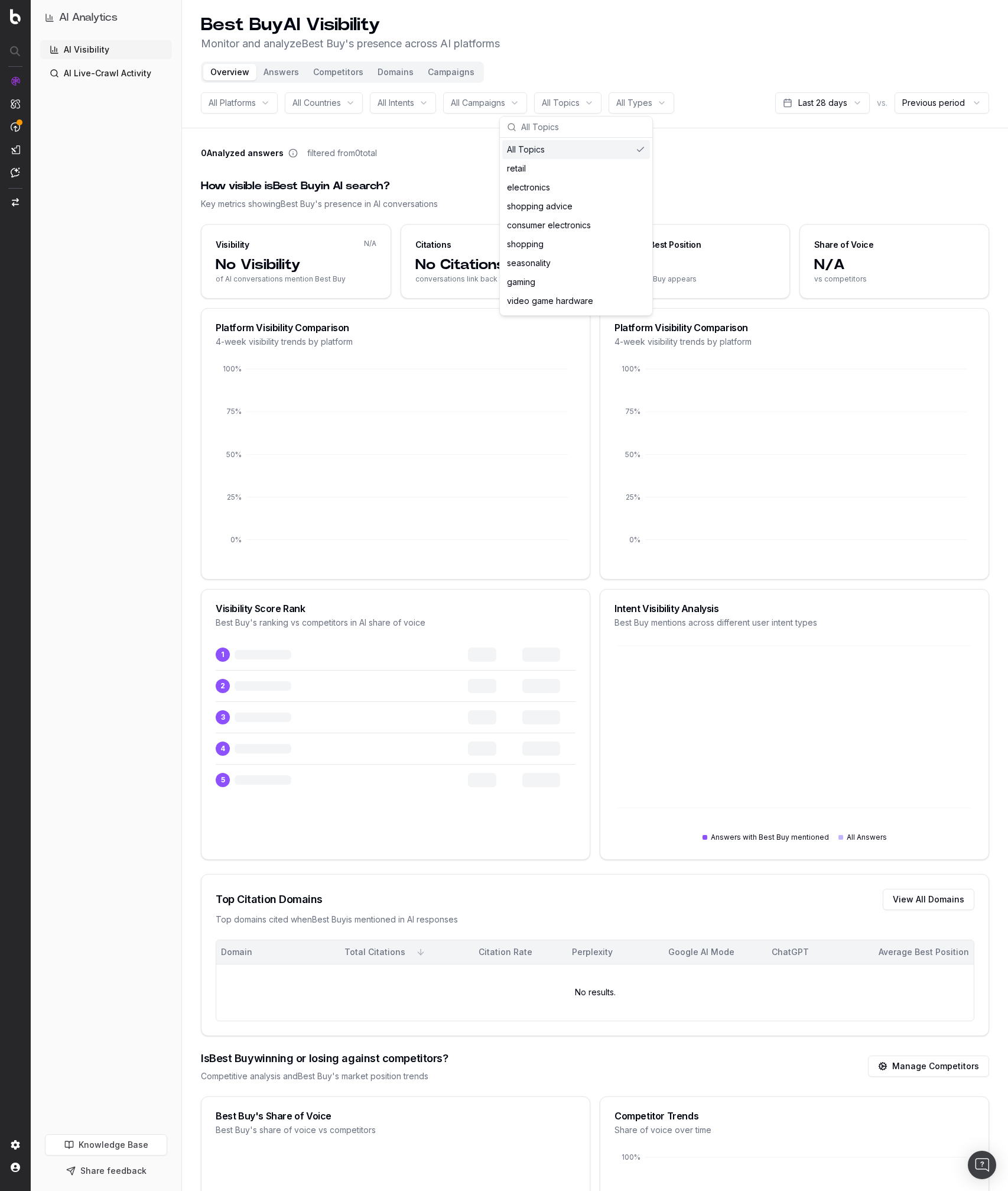
click at [436, 150] on div "0 Analyzed answers filtered from 0 total" at bounding box center [595, 155] width 788 height 16
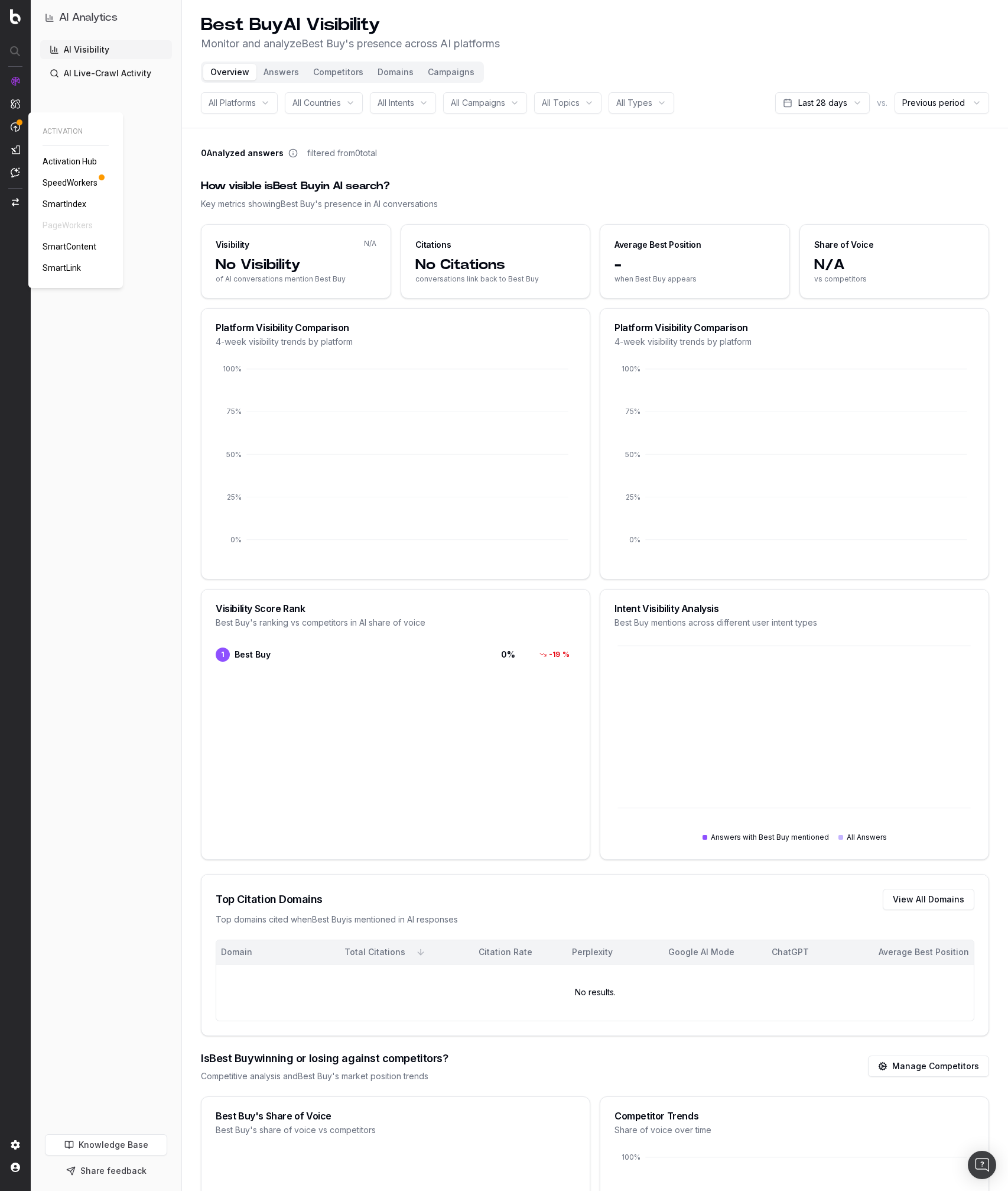
click at [12, 130] on img at bounding box center [15, 127] width 9 height 10
